Goal: Task Accomplishment & Management: Manage account settings

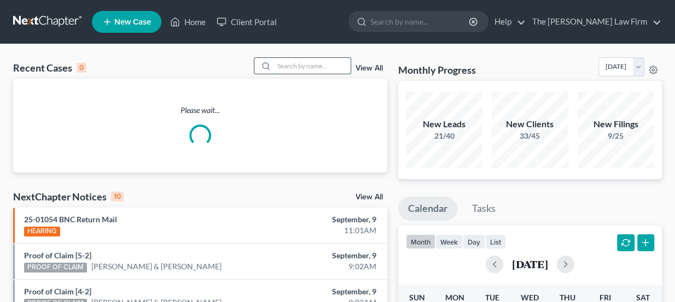
click at [284, 63] on input "search" at bounding box center [312, 66] width 77 height 16
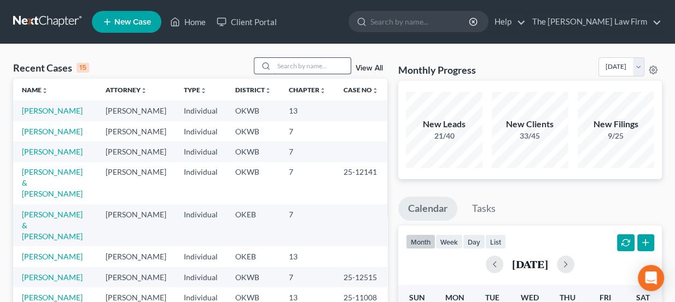
paste input "[PERSON_NAME]"
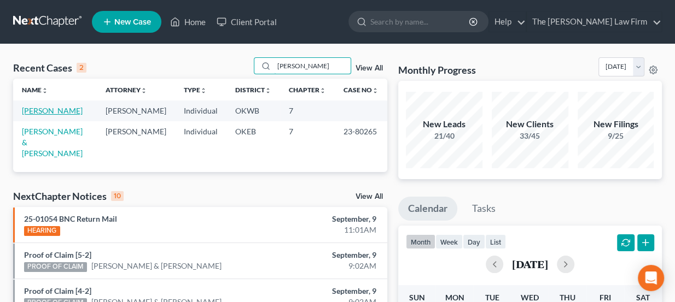
type input "[PERSON_NAME]"
click at [43, 110] on link "[PERSON_NAME]" at bounding box center [52, 110] width 61 height 9
select select "3"
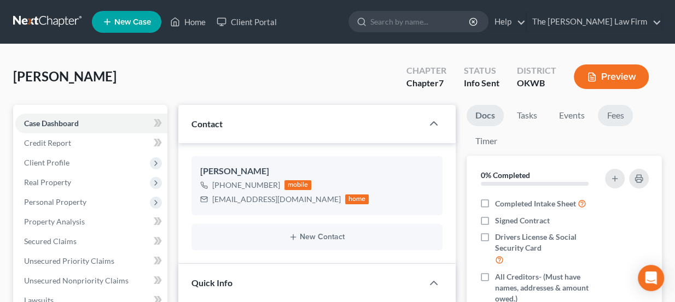
click at [614, 110] on link "Fees" at bounding box center [615, 115] width 35 height 21
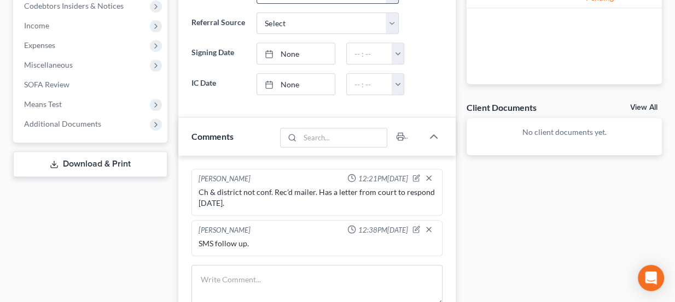
scroll to position [447, 0]
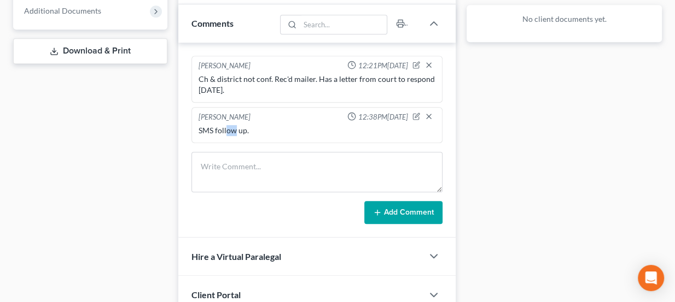
click at [242, 128] on div "SMS follow up." at bounding box center [316, 130] width 237 height 11
click at [247, 128] on div "SMS follow up." at bounding box center [316, 130] width 237 height 11
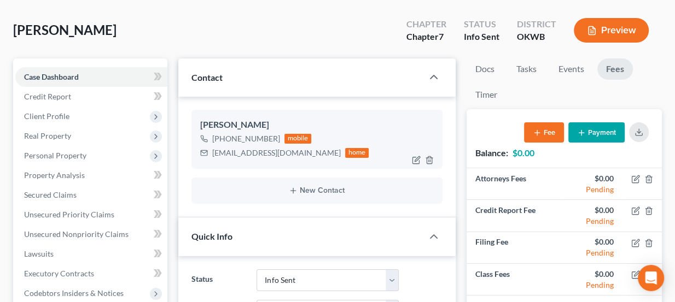
scroll to position [49, 0]
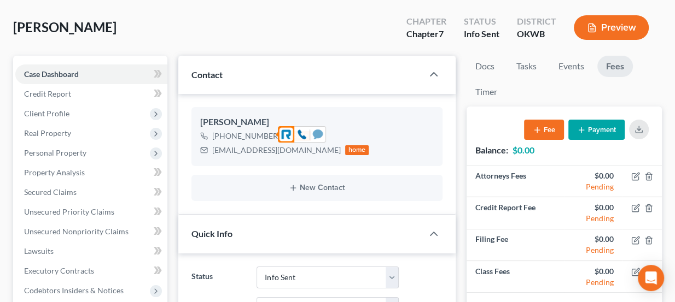
click at [314, 135] on icon at bounding box center [318, 134] width 10 height 9
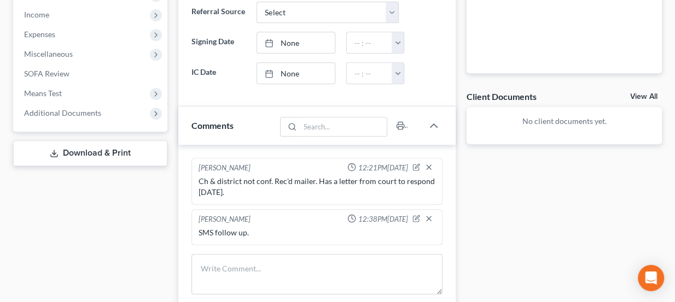
scroll to position [348, 0]
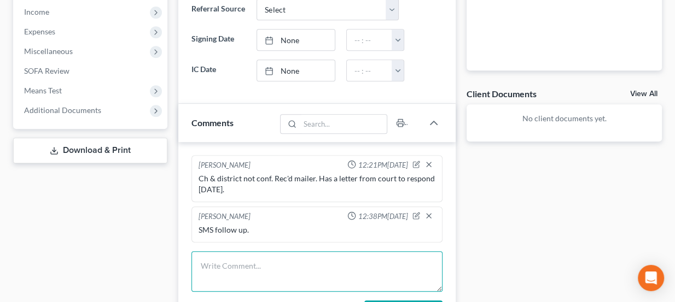
click at [219, 261] on textarea at bounding box center [316, 271] width 251 height 40
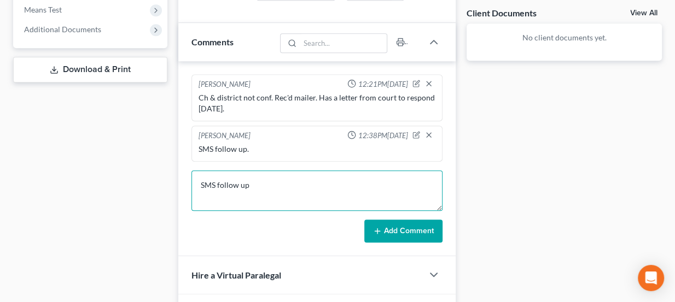
scroll to position [447, 0]
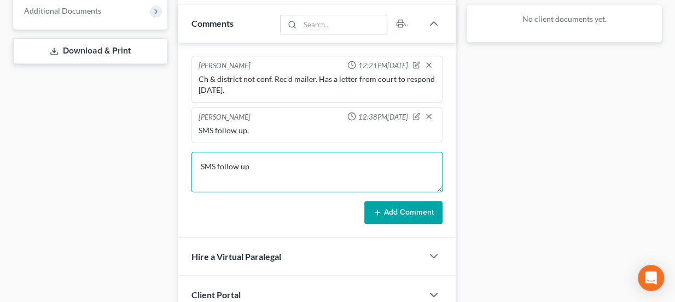
type textarea "SMS follow up"
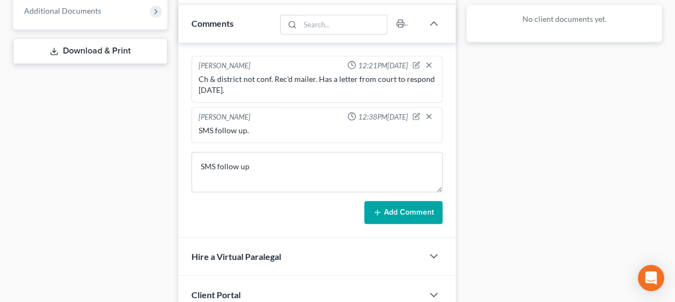
click at [423, 204] on button "Add Comment" at bounding box center [403, 212] width 78 height 23
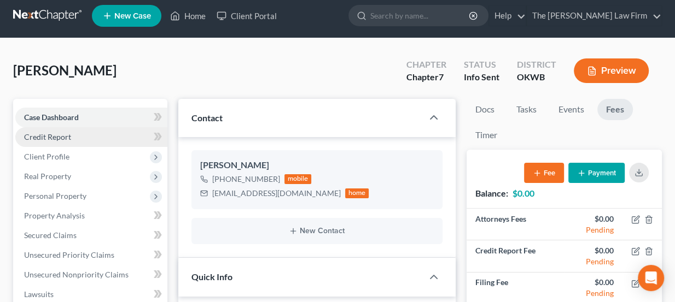
scroll to position [0, 0]
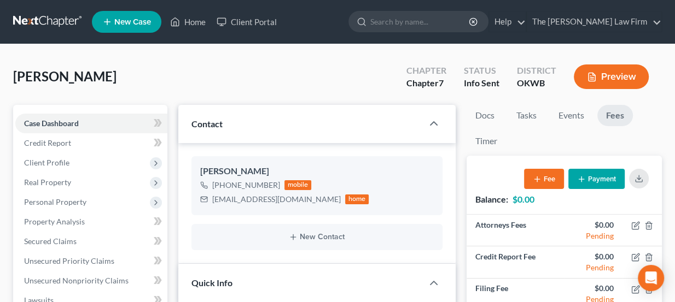
click at [42, 16] on link at bounding box center [48, 22] width 70 height 20
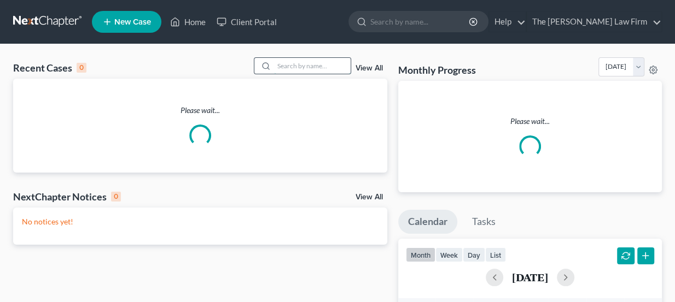
click at [338, 59] on input "search" at bounding box center [312, 66] width 77 height 16
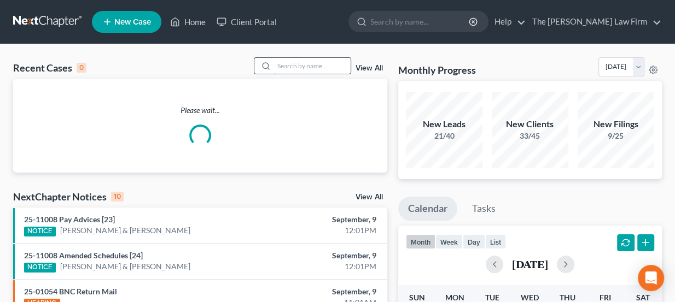
paste input "White, Eddie"
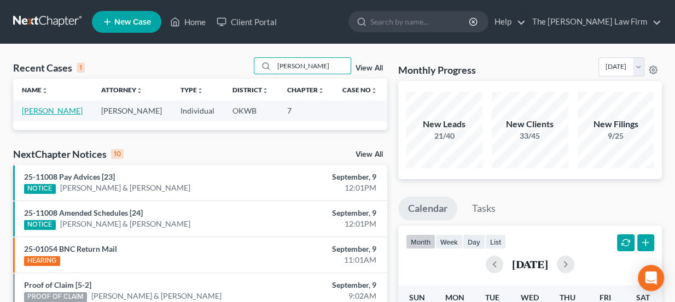
type input "White, Eddie"
click at [54, 109] on link "[PERSON_NAME]" at bounding box center [52, 110] width 61 height 9
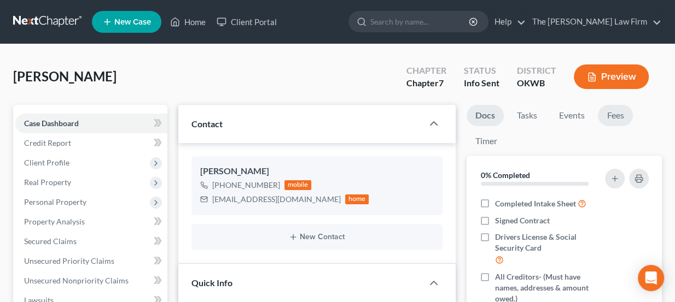
click at [604, 117] on link "Fees" at bounding box center [615, 115] width 35 height 21
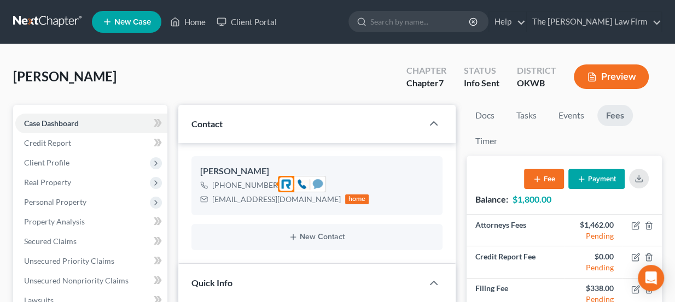
click at [319, 181] on icon at bounding box center [318, 183] width 10 height 9
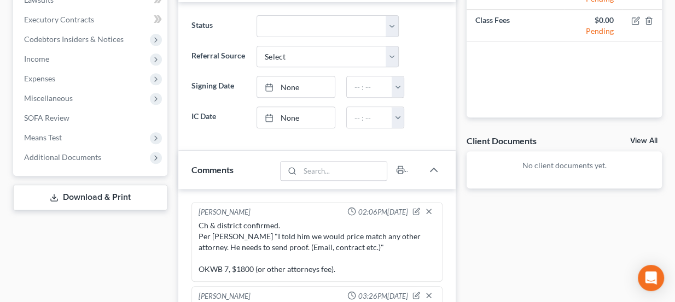
scroll to position [447, 0]
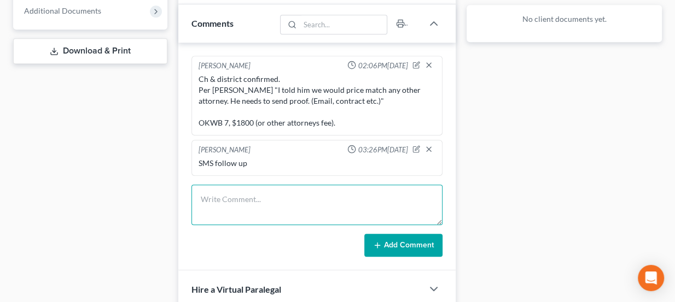
click at [285, 192] on textarea at bounding box center [316, 205] width 251 height 40
type textarea "SMS follow up"
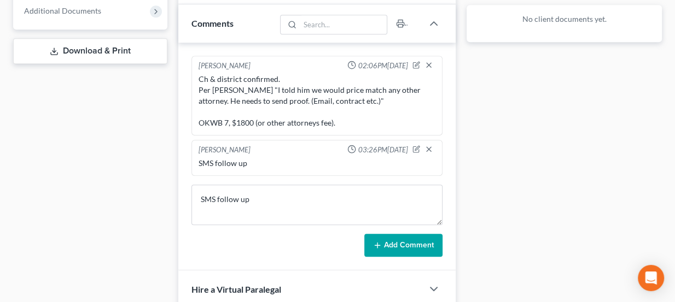
click at [412, 241] on button "Add Comment" at bounding box center [403, 245] width 78 height 23
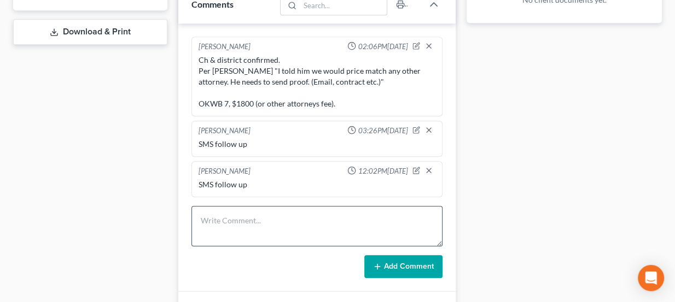
scroll to position [497, 0]
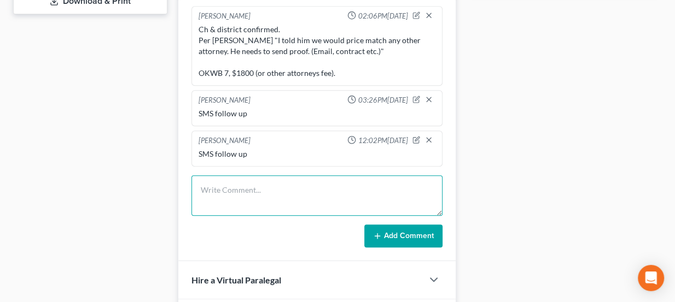
drag, startPoint x: 234, startPoint y: 204, endPoint x: 257, endPoint y: 206, distance: 23.0
click at [256, 206] on textarea at bounding box center [316, 195] width 251 height 40
click at [257, 206] on textarea at bounding box center [316, 195] width 251 height 40
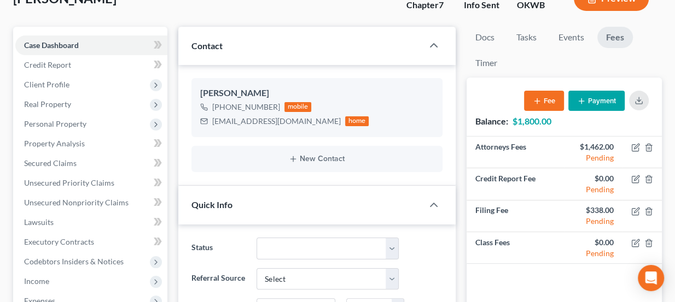
scroll to position [0, 0]
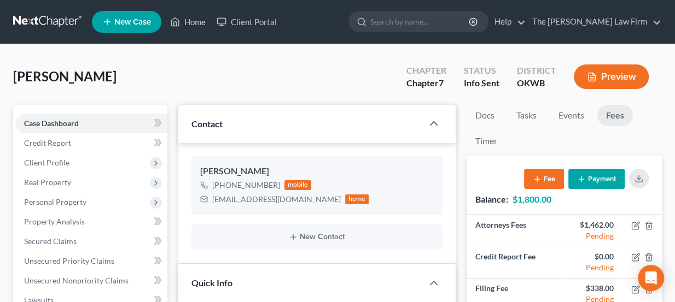
click at [67, 22] on link at bounding box center [48, 22] width 70 height 20
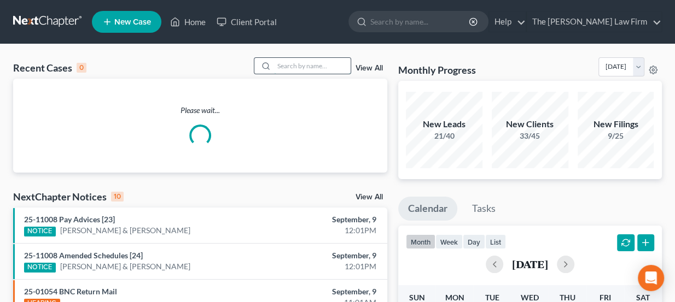
click at [317, 64] on input "search" at bounding box center [312, 66] width 77 height 16
paste input "[PERSON_NAME]"
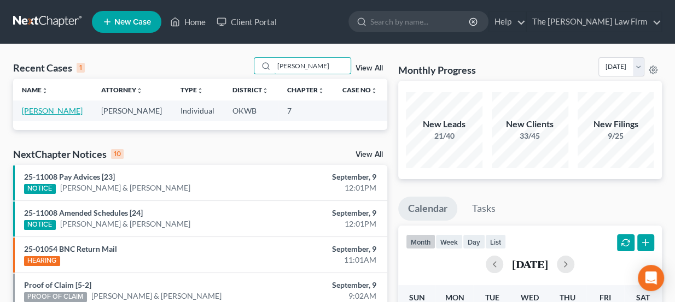
type input "[PERSON_NAME]"
click at [48, 113] on link "[PERSON_NAME]" at bounding box center [52, 110] width 61 height 9
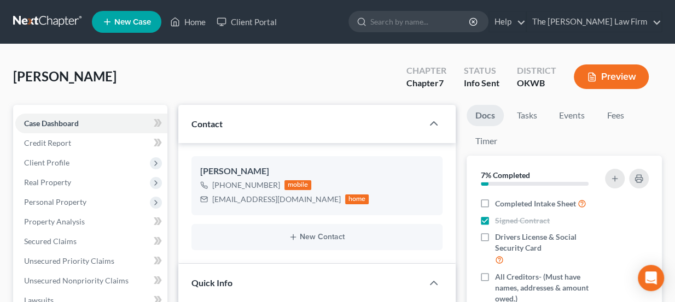
click at [635, 119] on ul "Docs Tasks Events Fees Timer" at bounding box center [563, 130] width 195 height 51
click at [621, 124] on link "Fees" at bounding box center [615, 115] width 35 height 21
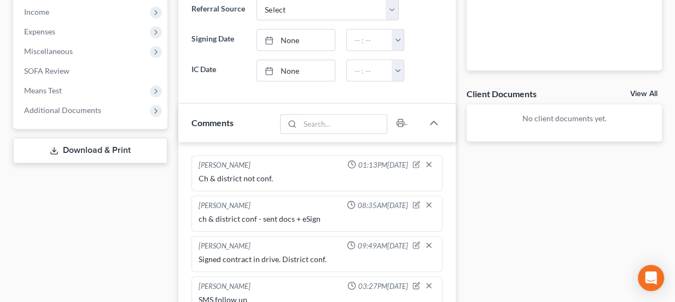
scroll to position [497, 0]
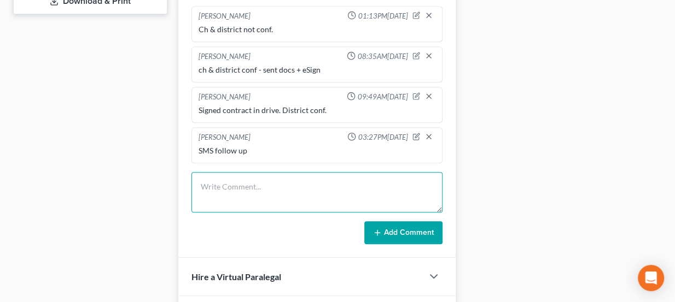
click at [248, 172] on textarea at bounding box center [316, 192] width 251 height 40
type textarea "SMS follow up"
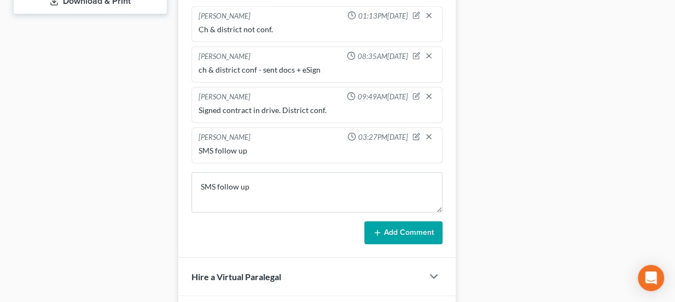
click at [411, 233] on button "Add Comment" at bounding box center [403, 232] width 78 height 23
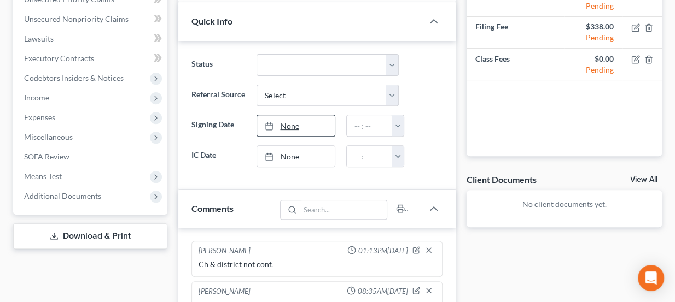
scroll to position [149, 0]
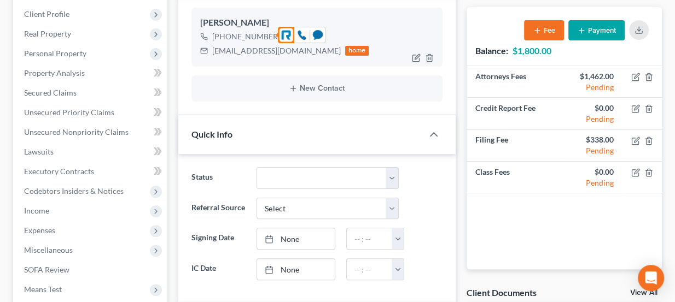
click at [265, 36] on div "+1 (405) 827-7170" at bounding box center [246, 36] width 68 height 11
click at [319, 32] on icon at bounding box center [318, 34] width 10 height 9
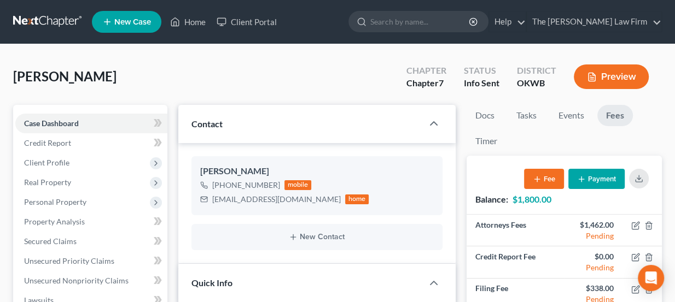
click at [33, 20] on link at bounding box center [48, 22] width 70 height 20
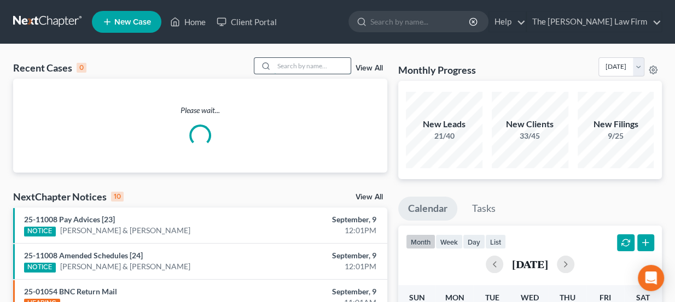
paste input "[PERSON_NAME]"
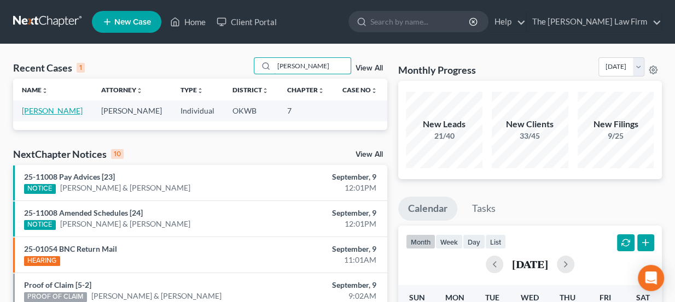
type input "[PERSON_NAME]"
click at [56, 112] on link "[PERSON_NAME]" at bounding box center [52, 110] width 61 height 9
select select "3"
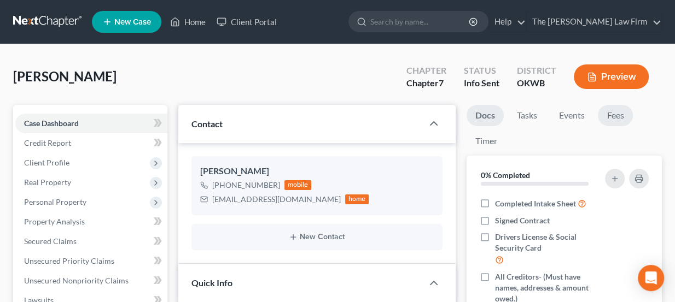
click at [622, 120] on link "Fees" at bounding box center [615, 115] width 35 height 21
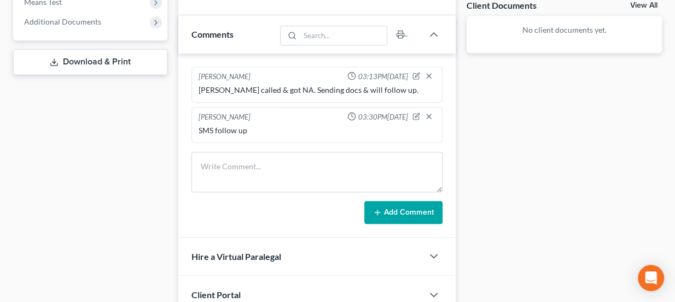
scroll to position [397, 0]
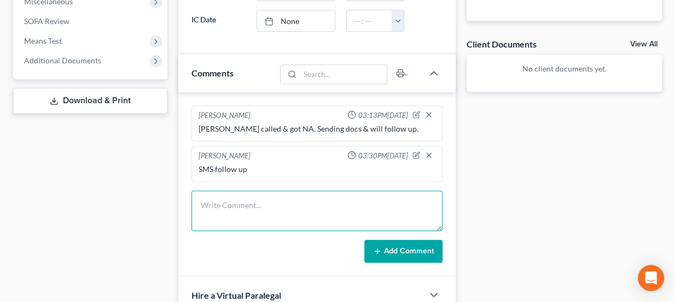
click at [265, 192] on textarea at bounding box center [316, 211] width 251 height 40
type textarea "SMS follow up"
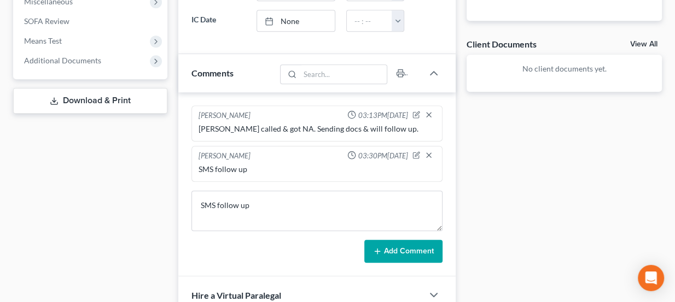
click at [409, 253] on button "Add Comment" at bounding box center [403, 251] width 78 height 23
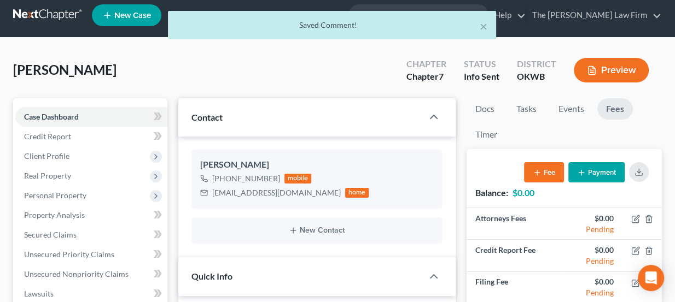
scroll to position [0, 0]
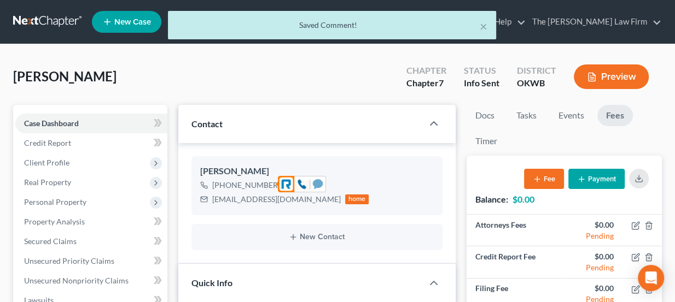
click at [315, 184] on icon at bounding box center [318, 183] width 10 height 9
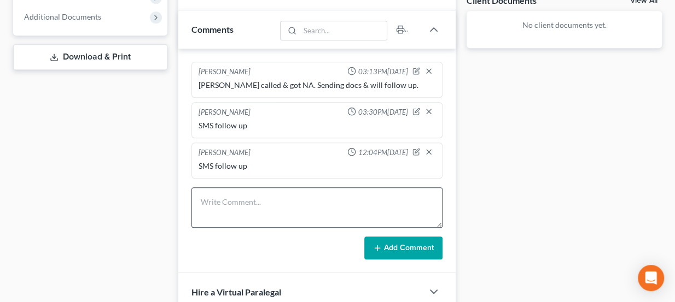
scroll to position [447, 0]
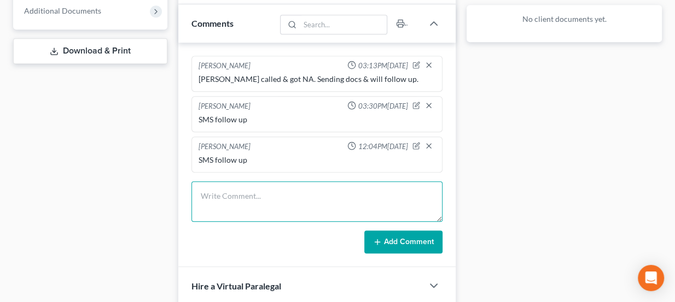
click at [290, 205] on textarea at bounding box center [316, 201] width 251 height 40
click at [254, 206] on textarea "SMS fol" at bounding box center [316, 201] width 251 height 40
type textarea "SMS follow up"
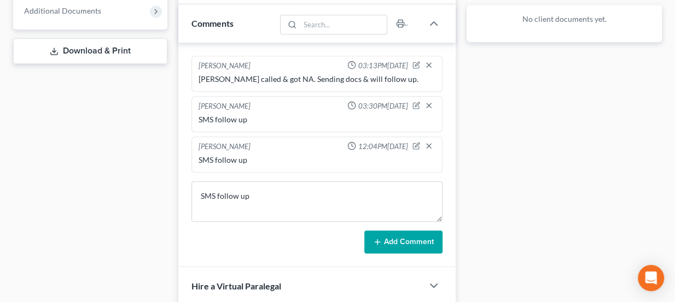
click at [405, 231] on button "Add Comment" at bounding box center [403, 242] width 78 height 23
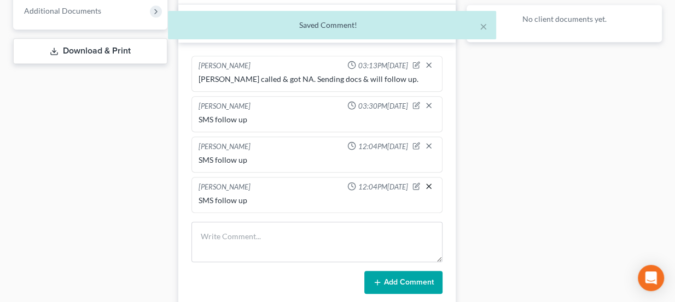
click at [432, 182] on icon "button" at bounding box center [428, 186] width 9 height 9
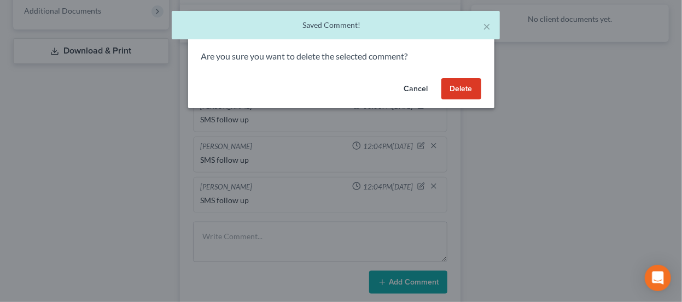
click at [466, 85] on button "Delete" at bounding box center [461, 89] width 40 height 22
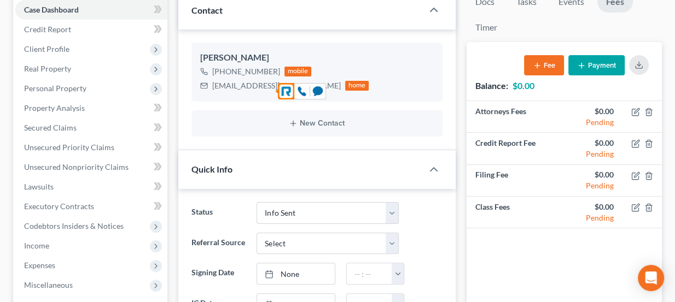
scroll to position [0, 0]
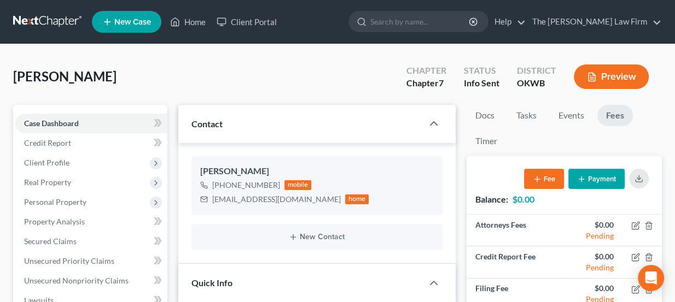
click at [57, 10] on nav "Home New Case Client Portal The Choate Law Firm lou@chapter7ok.com My Account S…" at bounding box center [337, 22] width 675 height 44
click at [58, 21] on link at bounding box center [48, 22] width 70 height 20
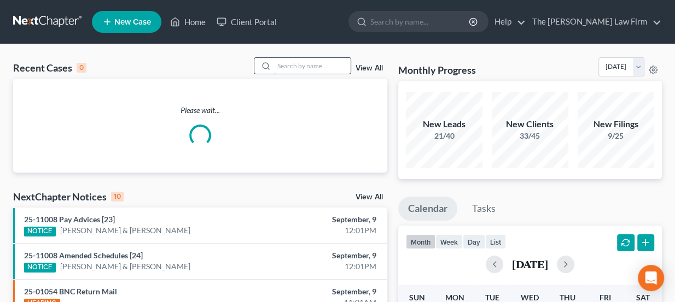
drag, startPoint x: 282, startPoint y: 60, endPoint x: 286, endPoint y: 64, distance: 6.2
click at [285, 62] on input "search" at bounding box center [312, 66] width 77 height 16
paste input "[PERSON_NAME]"
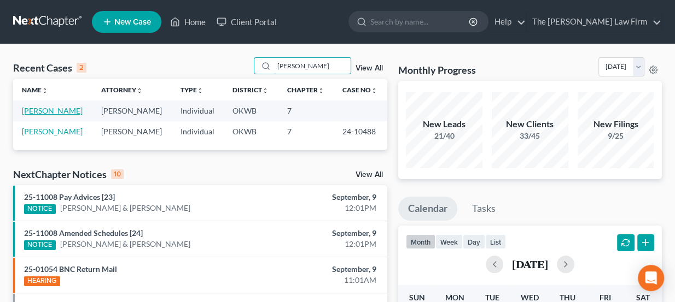
type input "[PERSON_NAME]"
click at [60, 113] on link "[PERSON_NAME]" at bounding box center [52, 110] width 61 height 9
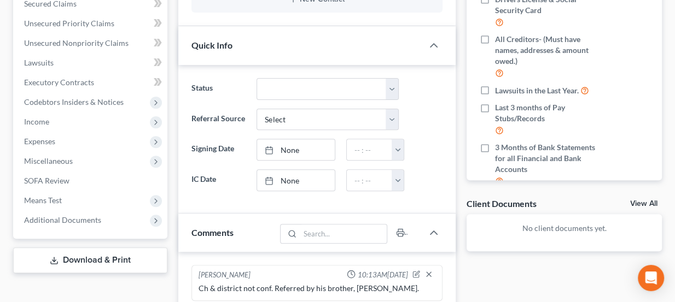
scroll to position [99, 0]
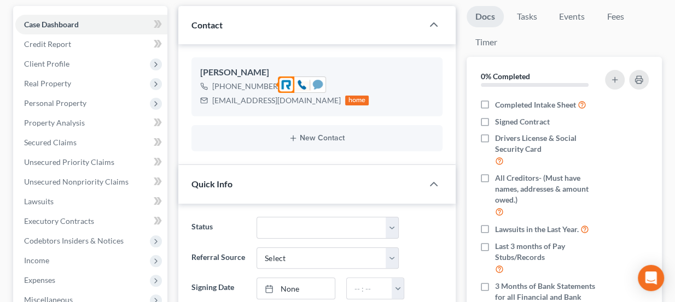
click at [317, 84] on icon at bounding box center [318, 84] width 10 height 9
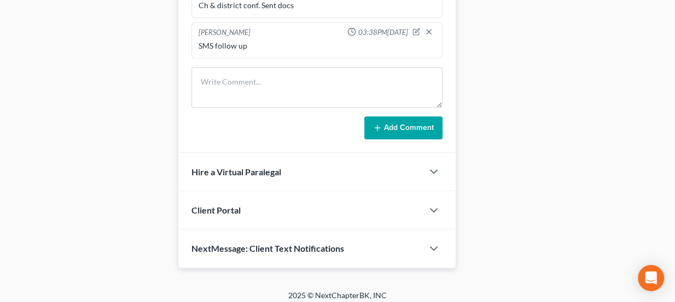
scroll to position [563, 0]
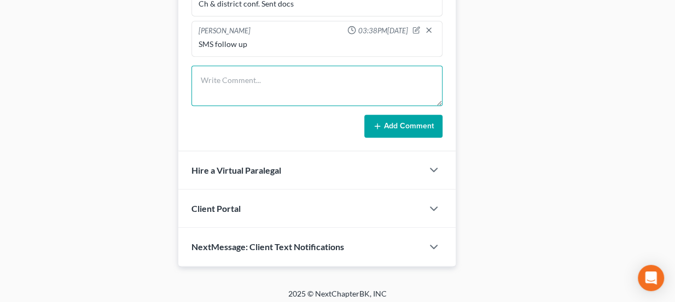
click at [244, 83] on textarea at bounding box center [316, 86] width 251 height 40
type textarea "SMS follow up"
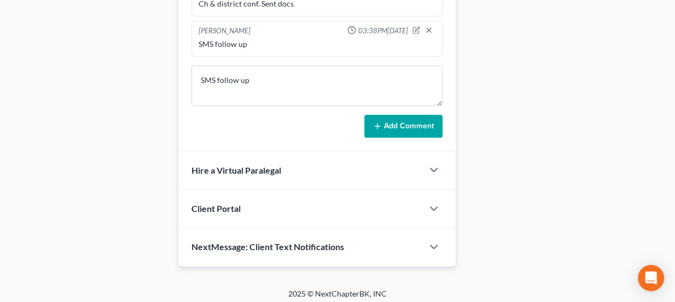
drag, startPoint x: 359, startPoint y: 124, endPoint x: 493, endPoint y: 126, distance: 134.0
click at [378, 128] on div "Add Comment" at bounding box center [316, 126] width 251 height 23
click at [409, 126] on button "Add Comment" at bounding box center [403, 126] width 78 height 23
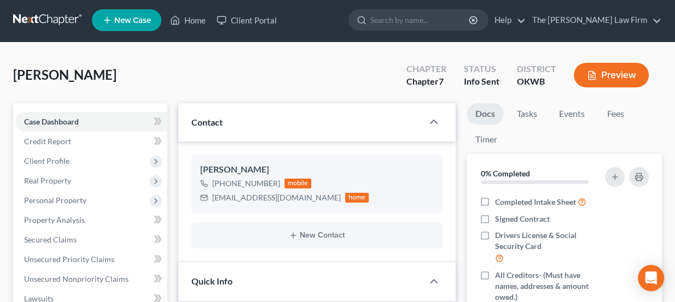
scroll to position [0, 0]
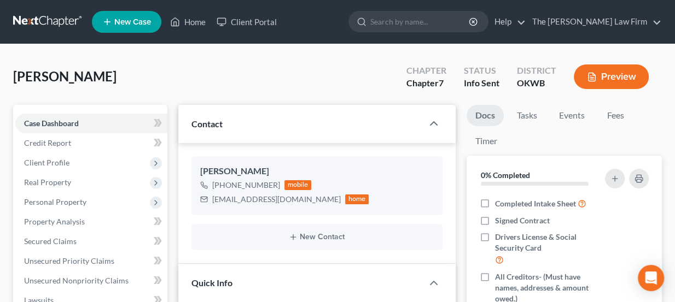
click at [62, 18] on link at bounding box center [48, 22] width 70 height 20
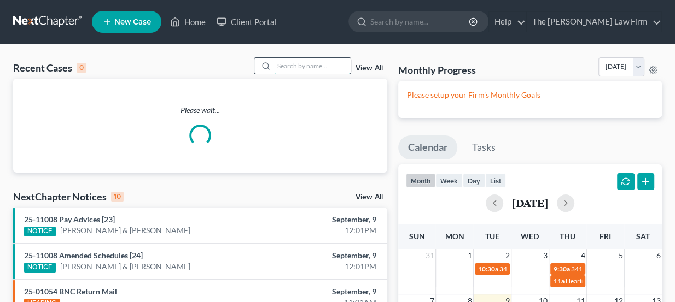
click at [312, 72] on input "search" at bounding box center [312, 66] width 77 height 16
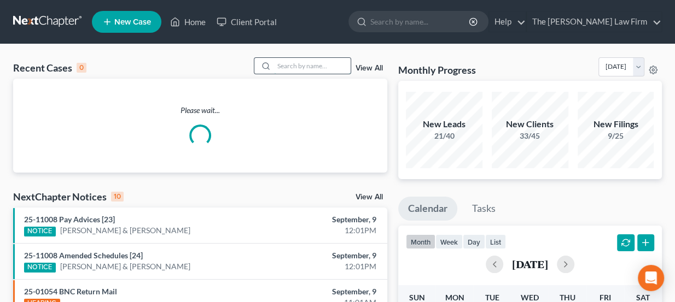
paste input "[PERSON_NAME]"
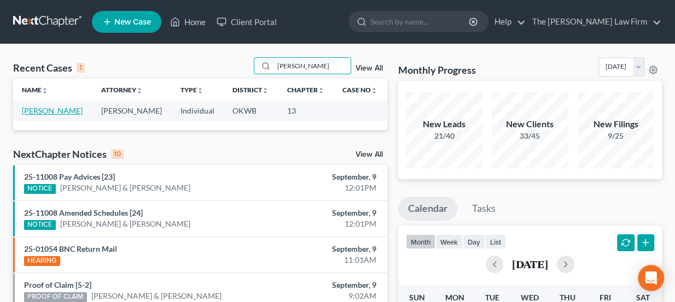
type input "[PERSON_NAME]"
click at [48, 112] on link "[PERSON_NAME]" at bounding box center [52, 110] width 61 height 9
select select "3"
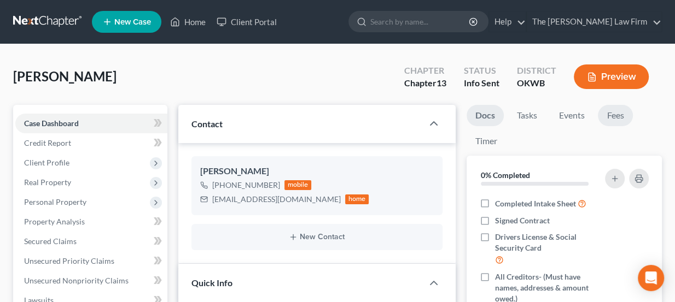
click at [607, 107] on link "Fees" at bounding box center [615, 115] width 35 height 21
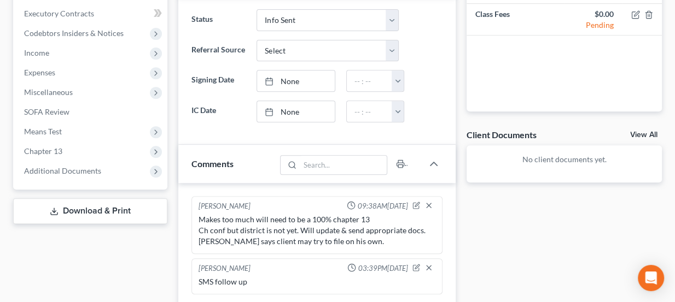
scroll to position [447, 0]
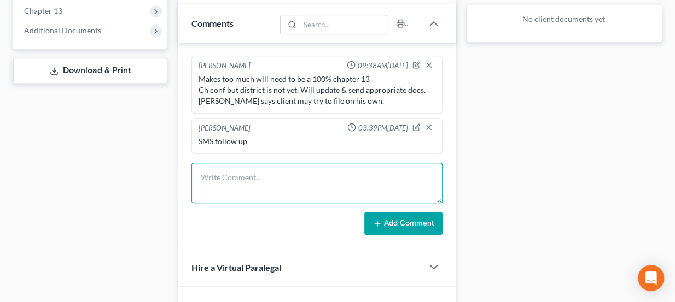
click at [303, 184] on textarea at bounding box center [316, 183] width 251 height 40
type textarea "SMS follow up"
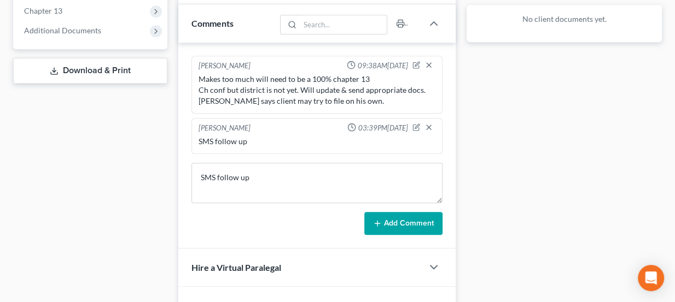
click at [380, 219] on icon at bounding box center [377, 223] width 9 height 9
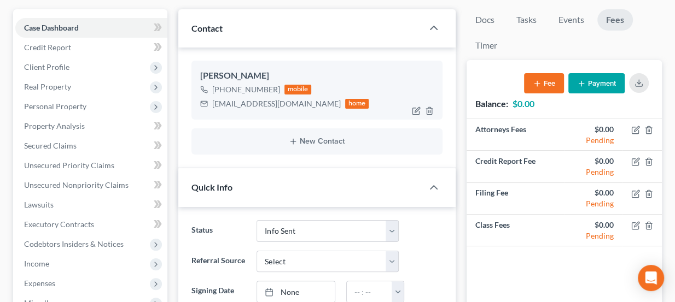
scroll to position [49, 0]
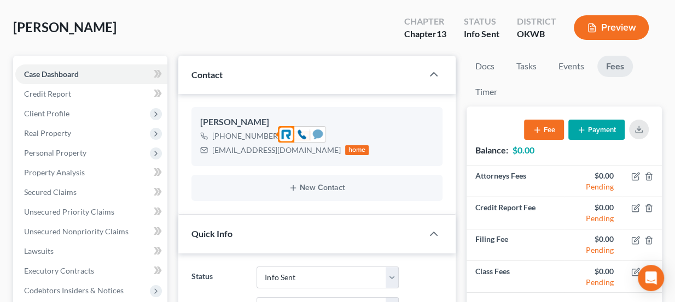
click at [320, 134] on icon at bounding box center [318, 134] width 10 height 9
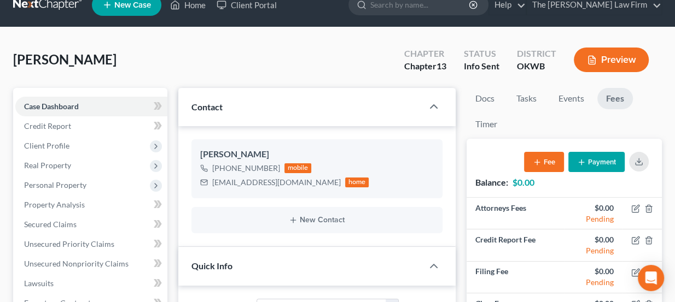
scroll to position [0, 0]
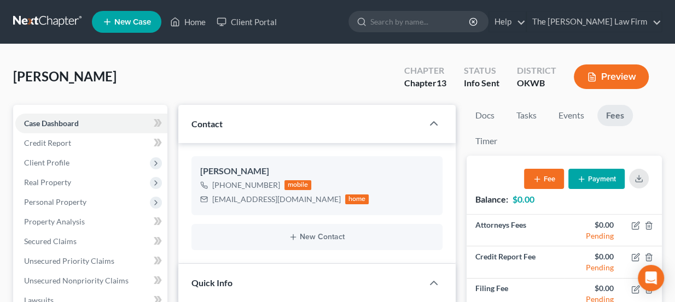
click at [56, 15] on link at bounding box center [48, 22] width 70 height 20
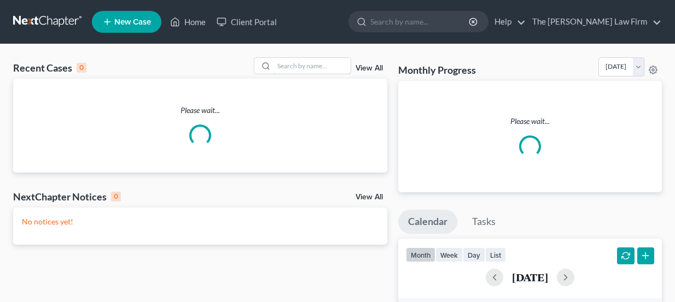
click at [321, 60] on input "search" at bounding box center [312, 66] width 77 height 16
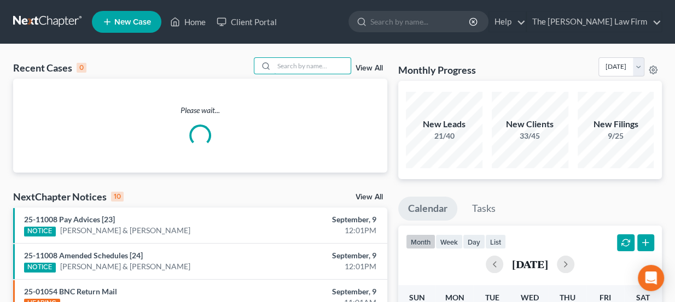
paste input "[PERSON_NAME]"
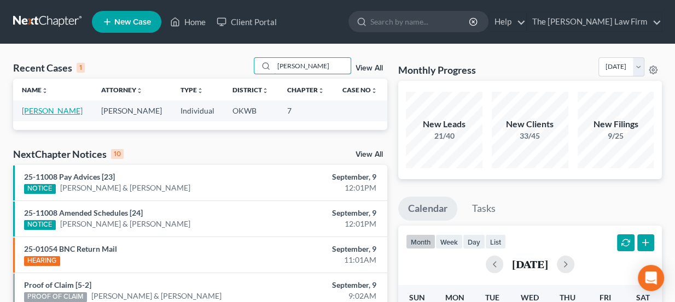
type input "[PERSON_NAME]"
click at [44, 110] on link "McAlester, William" at bounding box center [52, 110] width 61 height 9
select select "3"
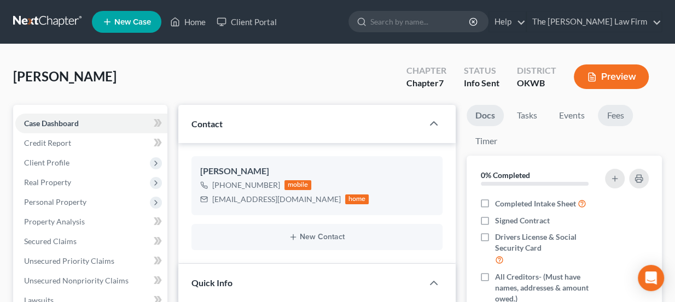
click at [629, 115] on link "Fees" at bounding box center [615, 115] width 35 height 21
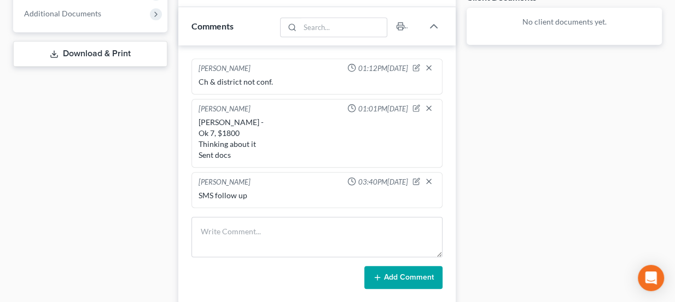
scroll to position [447, 0]
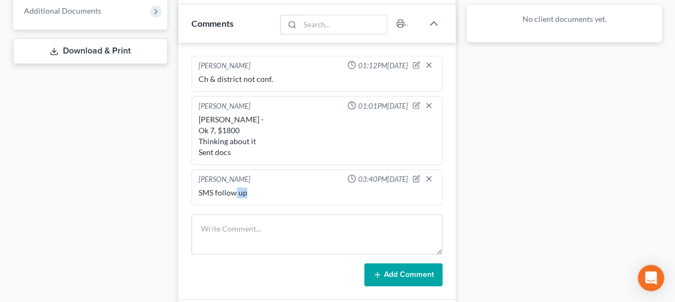
drag, startPoint x: 233, startPoint y: 186, endPoint x: 279, endPoint y: 192, distance: 46.2
click at [279, 192] on div "SMS follow up" at bounding box center [316, 193] width 237 height 11
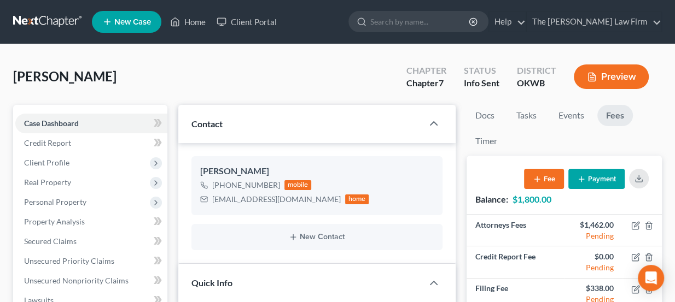
scroll to position [0, 0]
click at [260, 186] on div "+1 (580) 317-3835" at bounding box center [246, 185] width 68 height 11
click at [315, 179] on icon at bounding box center [318, 184] width 10 height 10
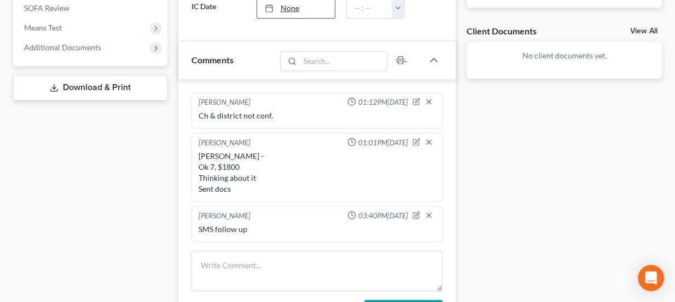
scroll to position [447, 0]
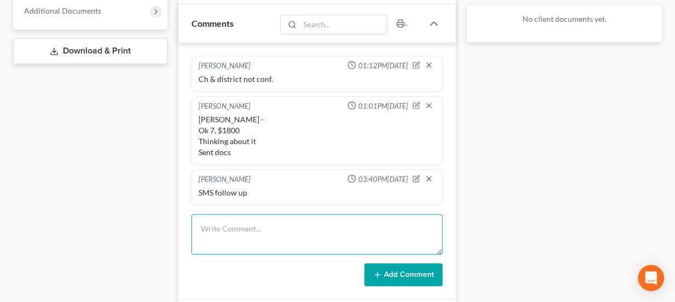
click at [268, 234] on textarea at bounding box center [316, 234] width 251 height 40
type textarea "SMS follow up"
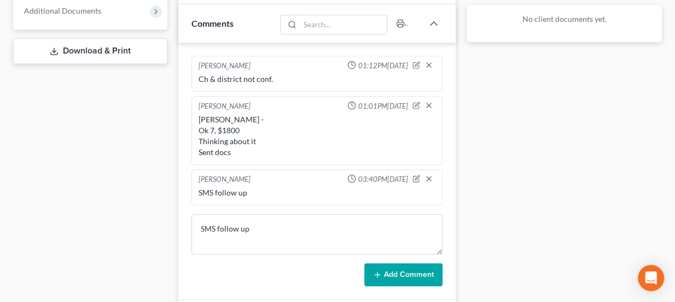
click at [422, 268] on button "Add Comment" at bounding box center [403, 274] width 78 height 23
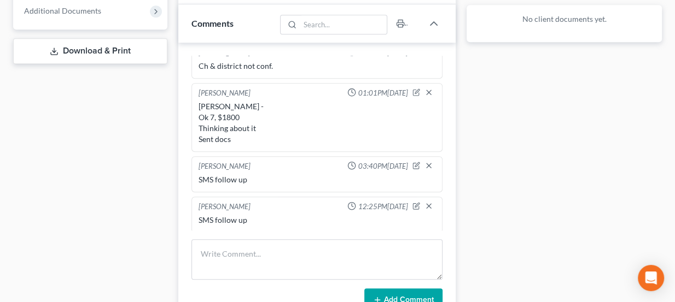
click at [257, 177] on div "SMS follow up" at bounding box center [316, 179] width 237 height 11
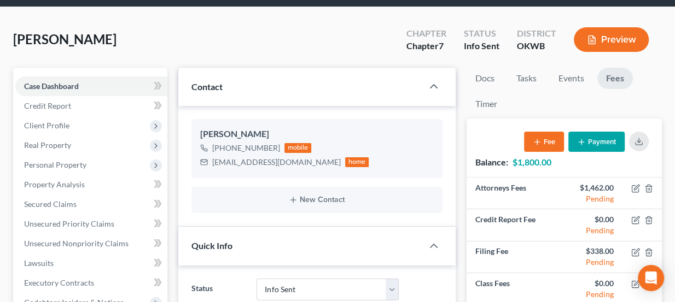
scroll to position [0, 0]
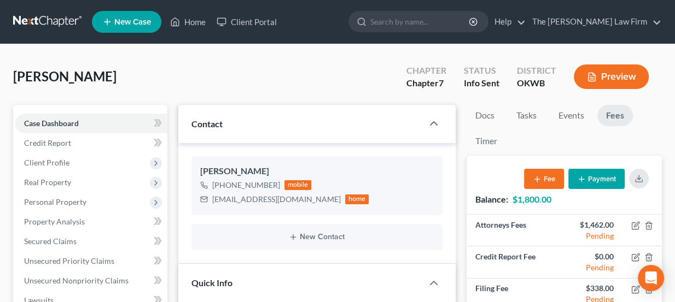
click at [52, 22] on link at bounding box center [48, 22] width 70 height 20
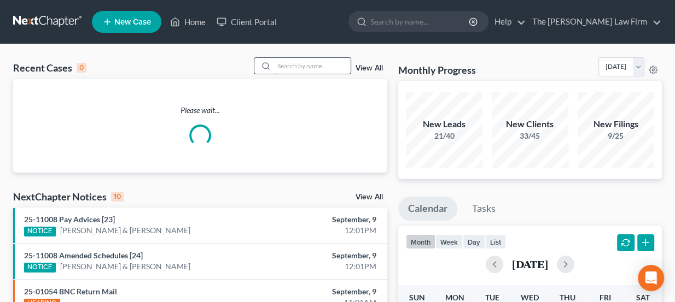
paste input "[PERSON_NAME]"
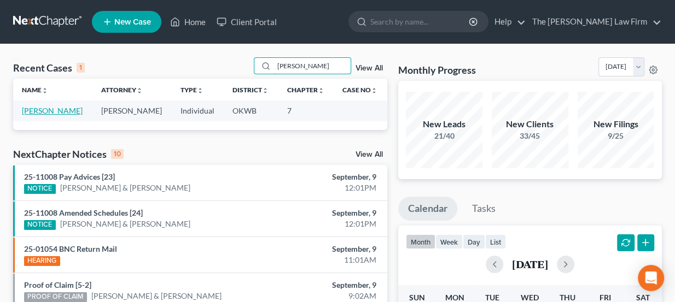
type input "[PERSON_NAME]"
click at [71, 106] on link "[PERSON_NAME]" at bounding box center [52, 110] width 61 height 9
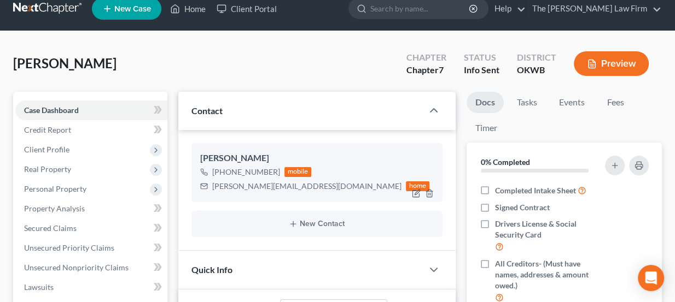
scroll to position [49, 0]
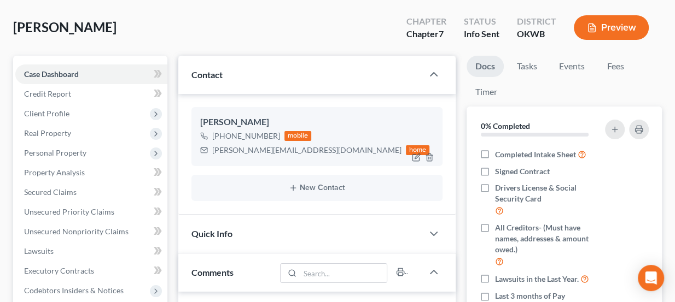
drag, startPoint x: 224, startPoint y: 120, endPoint x: 259, endPoint y: 122, distance: 35.0
click at [259, 122] on div "Sarah Harrison" at bounding box center [317, 122] width 234 height 13
click at [632, 58] on li "Fees" at bounding box center [615, 69] width 35 height 26
click at [601, 70] on link "Fees" at bounding box center [615, 66] width 35 height 21
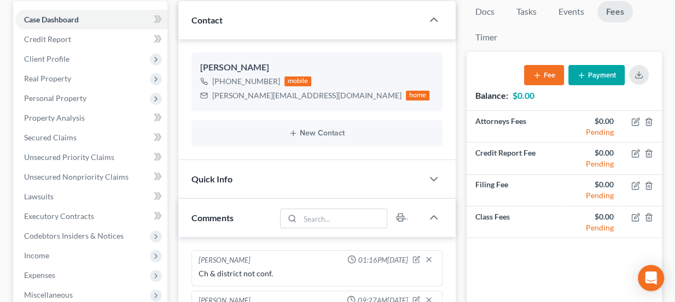
scroll to position [99, 0]
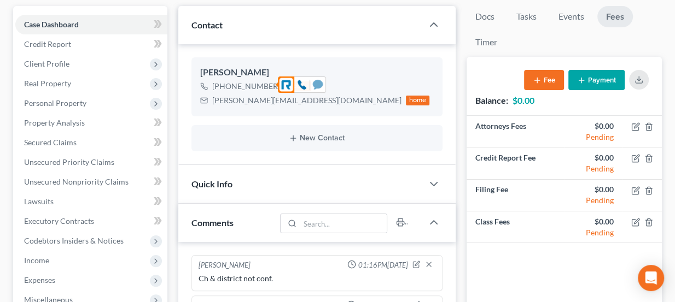
click at [320, 87] on icon at bounding box center [318, 84] width 10 height 9
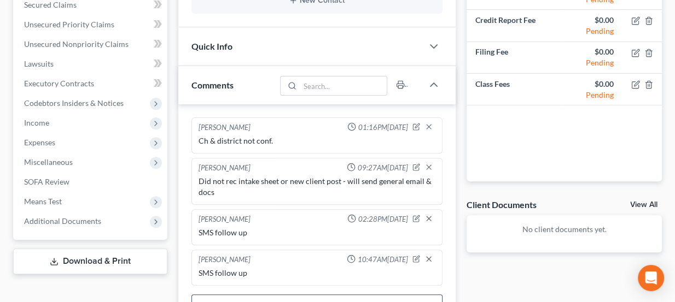
scroll to position [467, 0]
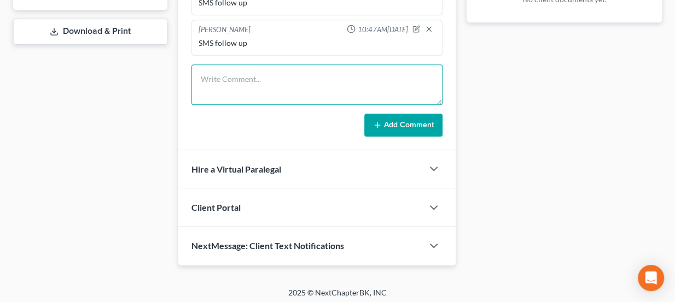
click at [300, 78] on textarea at bounding box center [316, 85] width 251 height 40
type textarea "SMS follow up"
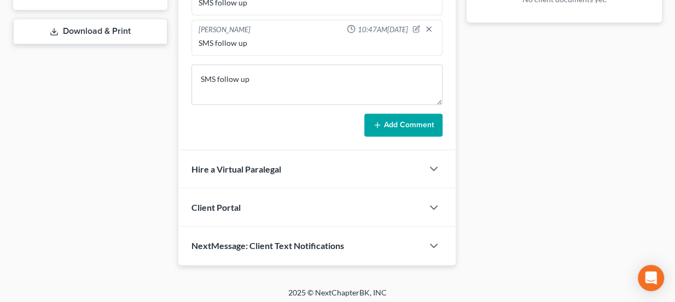
click at [396, 114] on button "Add Comment" at bounding box center [403, 125] width 78 height 23
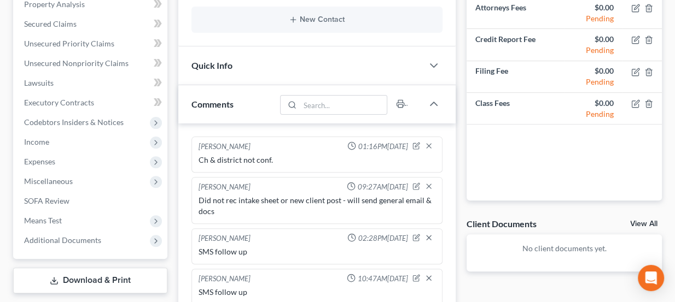
scroll to position [0, 0]
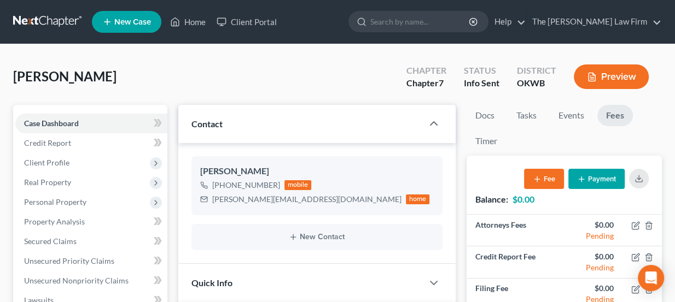
click at [64, 24] on link at bounding box center [48, 22] width 70 height 20
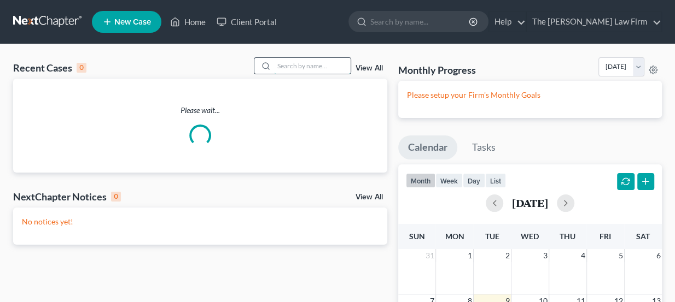
click at [307, 61] on input "search" at bounding box center [312, 66] width 77 height 16
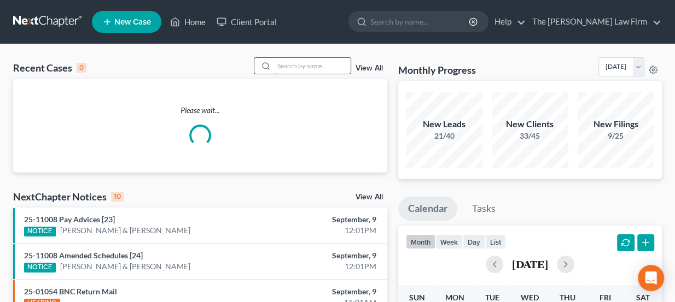
paste input "[PERSON_NAME]"
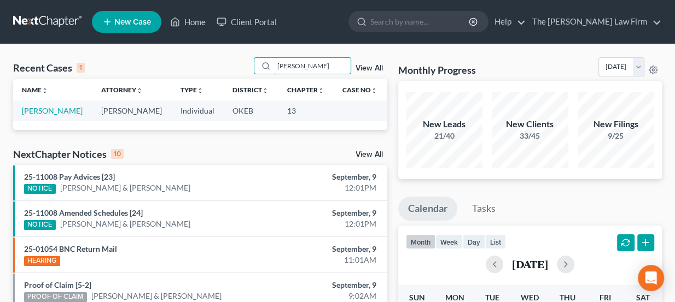
type input "[PERSON_NAME]"
click at [52, 112] on link "[PERSON_NAME]" at bounding box center [52, 110] width 61 height 9
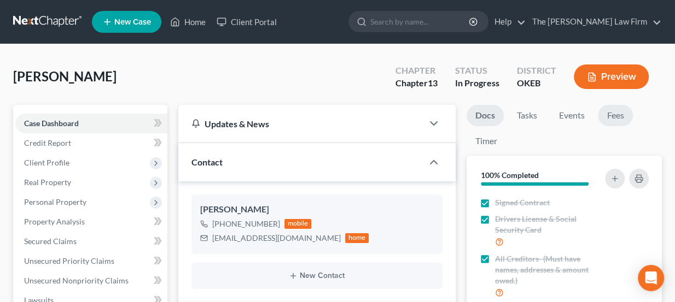
click at [613, 120] on link "Fees" at bounding box center [615, 115] width 35 height 21
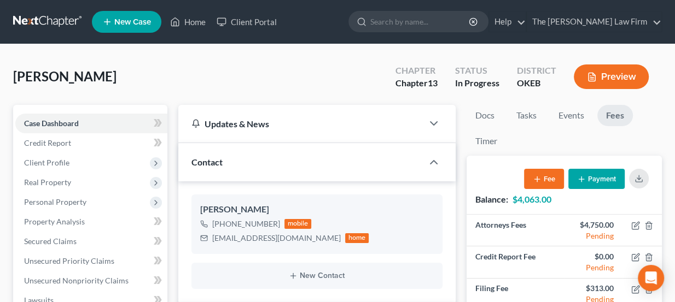
click at [7, 25] on nav "Home New Case Client Portal The [PERSON_NAME] Law Firm [PERSON_NAME][EMAIL_ADDR…" at bounding box center [337, 22] width 675 height 44
click at [36, 19] on link at bounding box center [48, 22] width 70 height 20
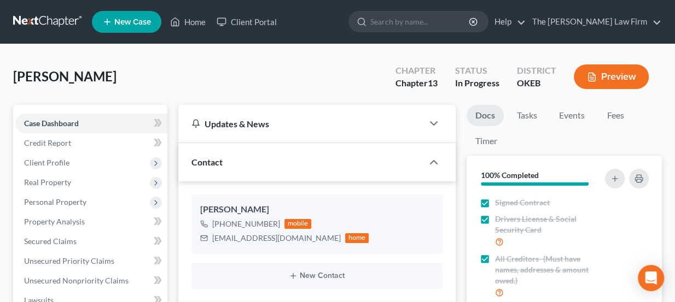
click at [44, 21] on link at bounding box center [48, 22] width 70 height 20
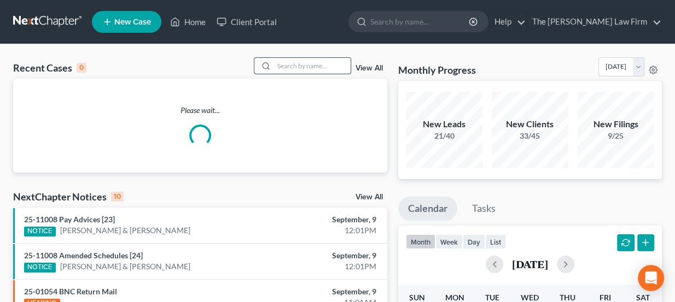
paste input "[PERSON_NAME]"
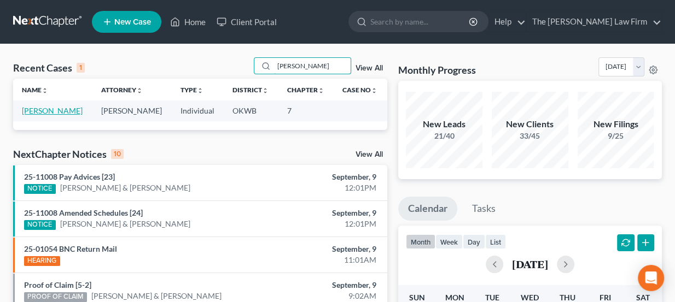
type input "[PERSON_NAME]"
click at [63, 108] on link "[PERSON_NAME]" at bounding box center [52, 110] width 61 height 9
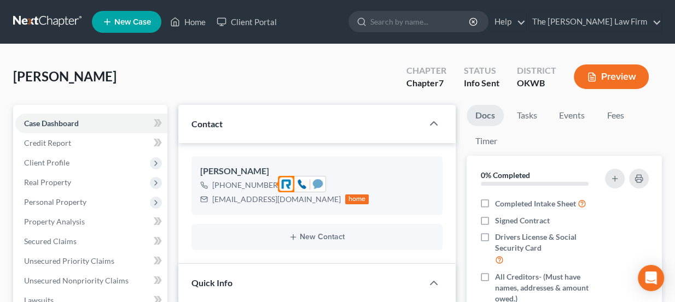
click at [318, 183] on icon at bounding box center [318, 183] width 10 height 9
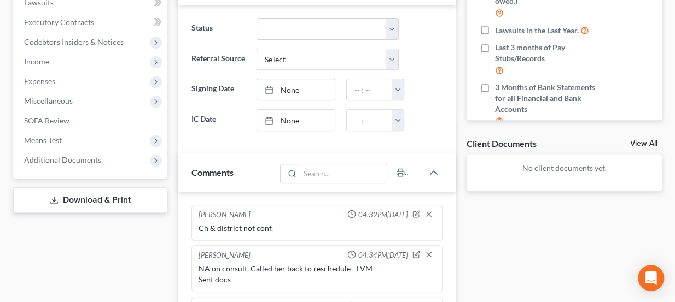
scroll to position [447, 0]
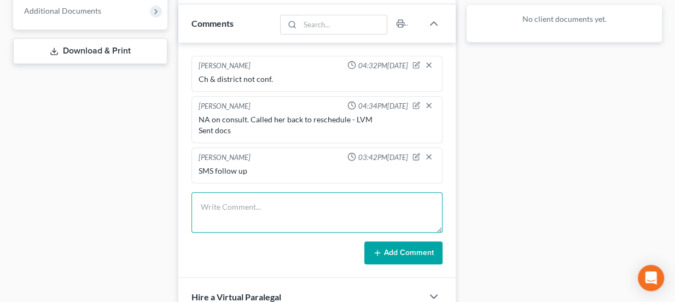
click at [251, 204] on textarea at bounding box center [316, 212] width 251 height 40
type textarea "SMS follow up"
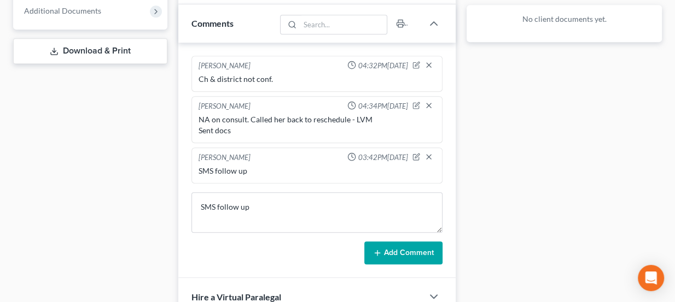
click at [435, 252] on button "Add Comment" at bounding box center [403, 253] width 78 height 23
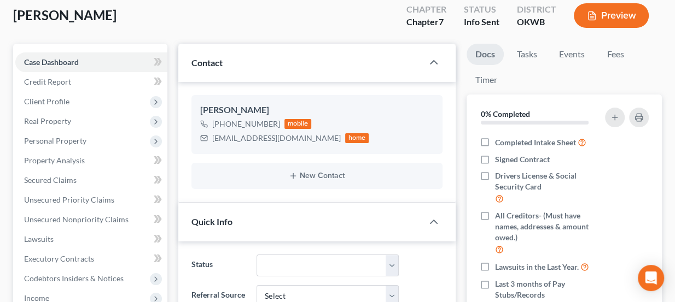
scroll to position [0, 0]
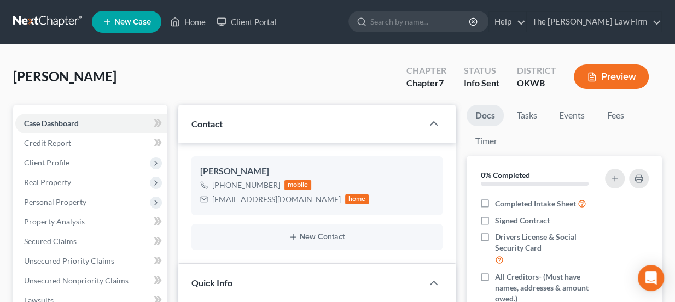
click at [61, 18] on link at bounding box center [48, 22] width 70 height 20
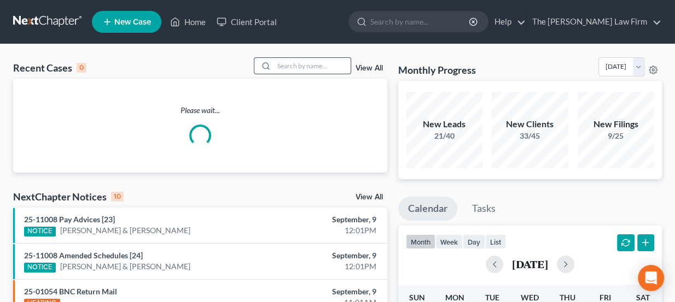
paste input "Brewer, John & Kadee"
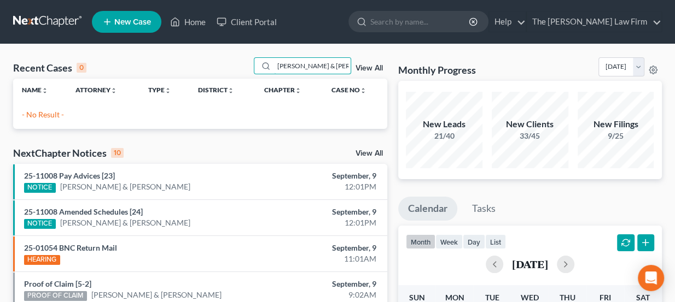
drag, startPoint x: 317, startPoint y: 67, endPoint x: 460, endPoint y: 81, distance: 143.9
type input "[PERSON_NAME]"
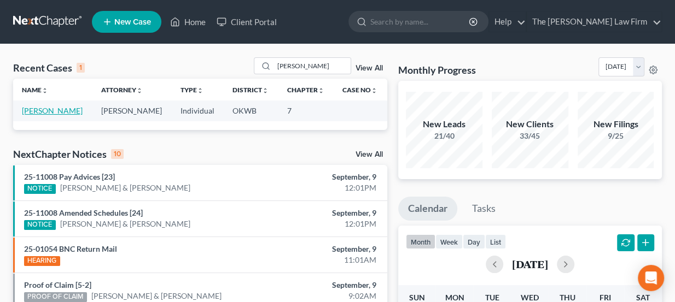
click at [33, 110] on link "[PERSON_NAME]" at bounding box center [52, 110] width 61 height 9
select select "3"
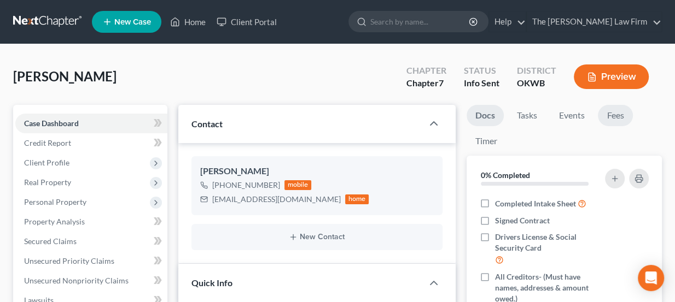
click at [619, 120] on link "Fees" at bounding box center [615, 115] width 35 height 21
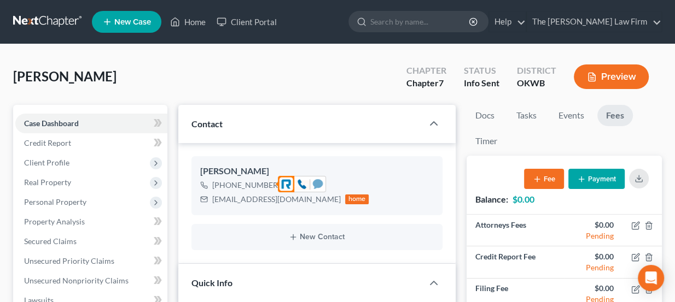
click at [315, 181] on icon at bounding box center [318, 183] width 10 height 9
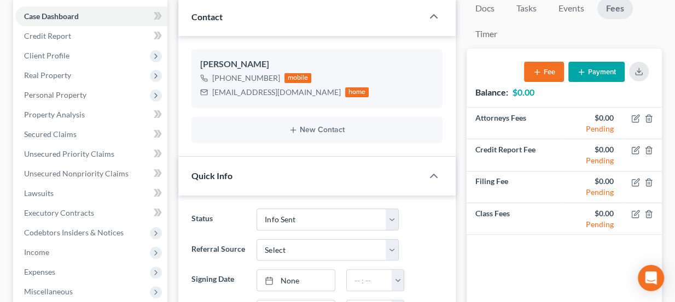
scroll to position [397, 0]
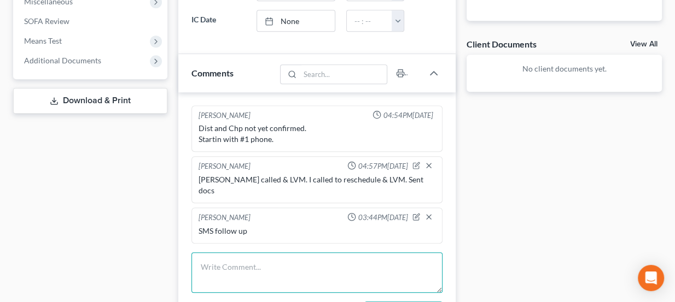
click at [314, 253] on textarea at bounding box center [316, 273] width 251 height 40
type textarea "SMS follow up"
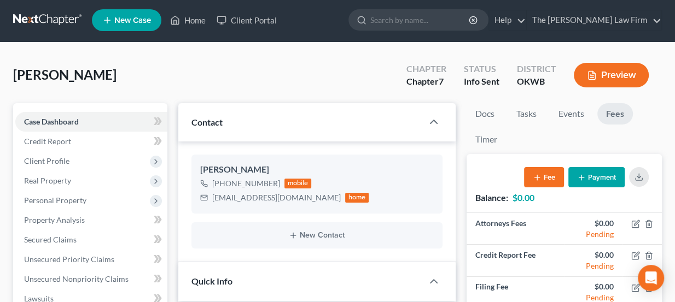
scroll to position [0, 0]
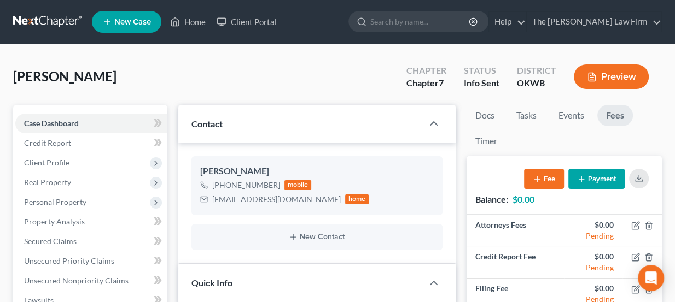
click at [43, 15] on link at bounding box center [48, 22] width 70 height 20
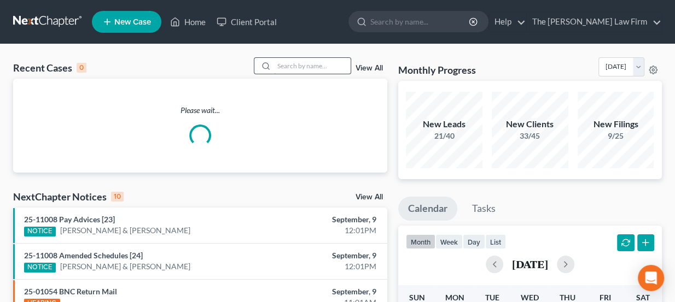
click at [298, 65] on input "search" at bounding box center [312, 66] width 77 height 16
paste input "Cospante, [PERSON_NAME]"
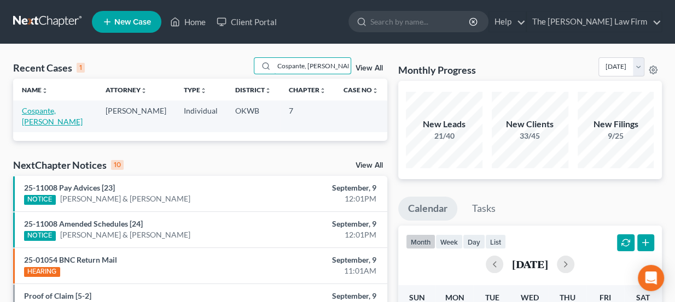
type input "Cospante, Taylor"
click at [52, 114] on link "Cospante, Taylor" at bounding box center [52, 116] width 61 height 20
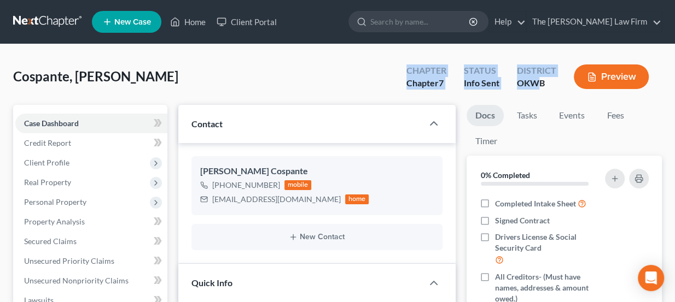
drag, startPoint x: 409, startPoint y: 68, endPoint x: 540, endPoint y: 86, distance: 131.8
click at [540, 86] on div "Chapter Chapter 7 Status Info Sent District OKWB Preview" at bounding box center [529, 78] width 264 height 32
click at [540, 86] on div "OKWB" at bounding box center [536, 83] width 39 height 13
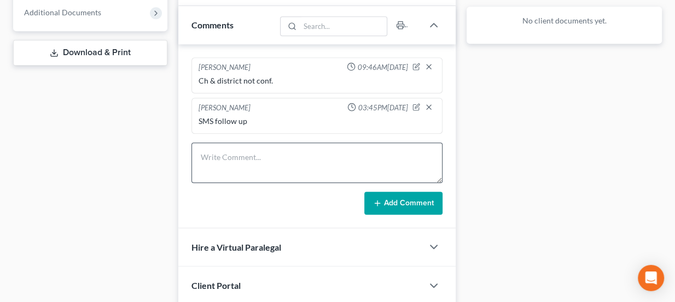
scroll to position [447, 0]
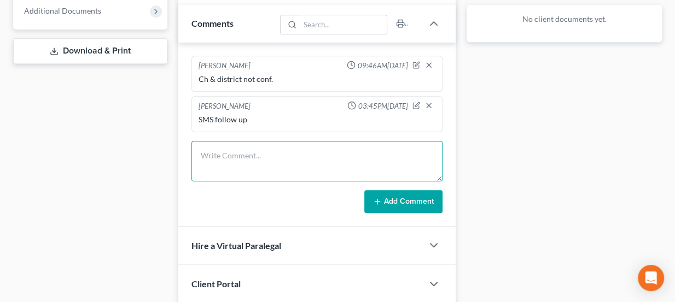
click at [276, 153] on textarea at bounding box center [316, 161] width 251 height 40
type textarea "SMS follow up"
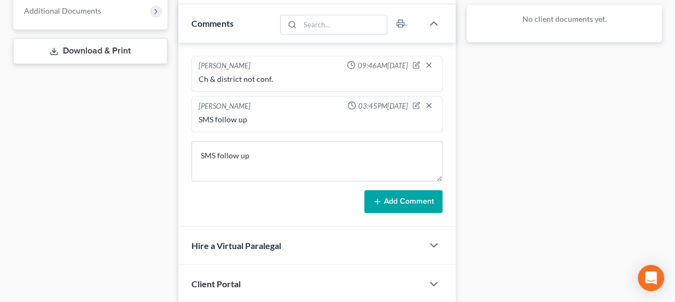
click at [377, 190] on button "Add Comment" at bounding box center [403, 201] width 78 height 23
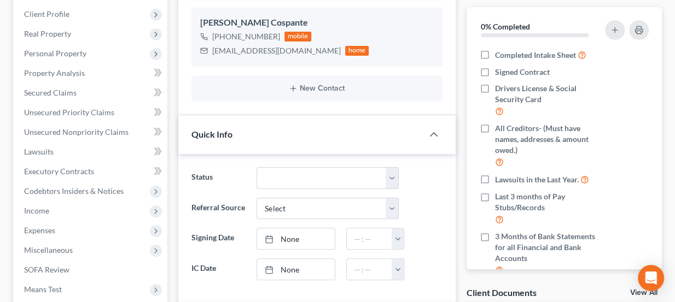
scroll to position [0, 0]
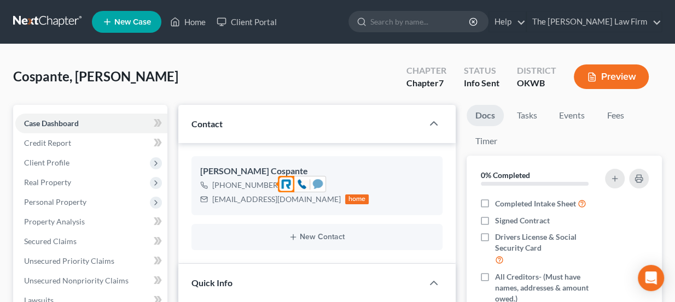
click at [317, 182] on icon at bounding box center [318, 183] width 10 height 9
drag, startPoint x: 357, startPoint y: 256, endPoint x: 262, endPoint y: 182, distance: 120.3
click at [262, 182] on div "+1 (405) 915-3341" at bounding box center [246, 185] width 68 height 11
click at [321, 184] on icon at bounding box center [318, 183] width 10 height 9
click at [75, 23] on link at bounding box center [48, 22] width 70 height 20
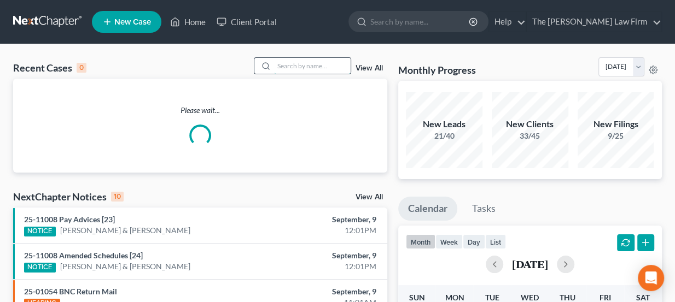
click at [290, 62] on input "search" at bounding box center [312, 66] width 77 height 16
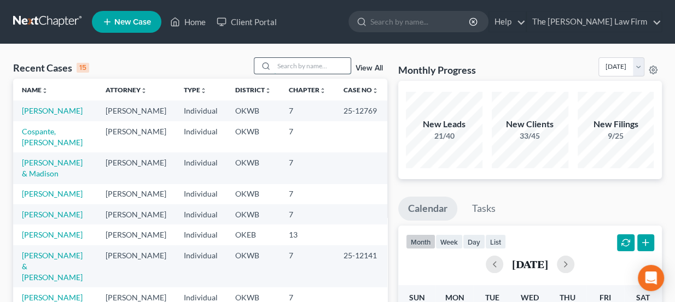
click at [300, 66] on input "search" at bounding box center [312, 66] width 77 height 16
drag, startPoint x: 440, startPoint y: 68, endPoint x: 483, endPoint y: 69, distance: 43.2
click at [483, 69] on div "Monthly Progress Bankruptcy Bankruptcy [DATE] [DATE] [DATE] [DATE] [DATE] [DATE…" at bounding box center [530, 69] width 264 height 24
click at [312, 67] on input "search" at bounding box center [312, 66] width 77 height 16
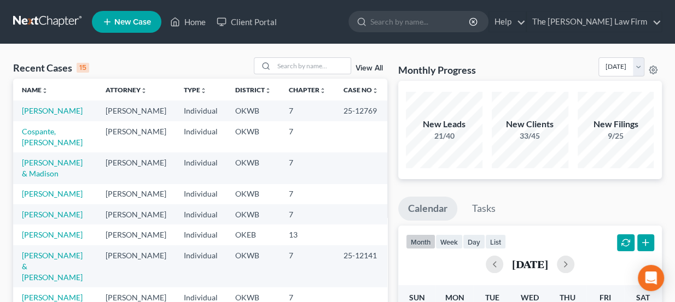
click at [323, 33] on ul "New Case Home Client Portal - No Result - See all results Or Press Enter... Hel…" at bounding box center [377, 22] width 570 height 28
click at [318, 72] on input "search" at bounding box center [312, 66] width 77 height 16
click at [315, 62] on input "search" at bounding box center [312, 66] width 77 height 16
type input "C"
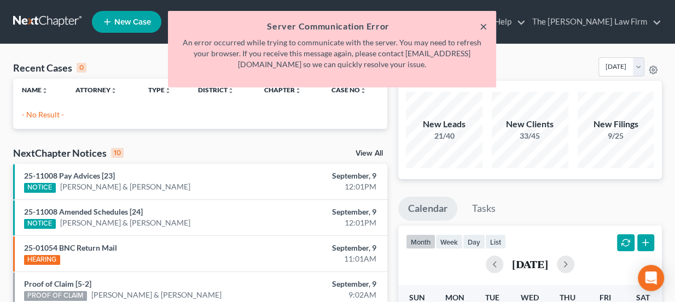
click at [485, 27] on button "×" at bounding box center [483, 26] width 8 height 13
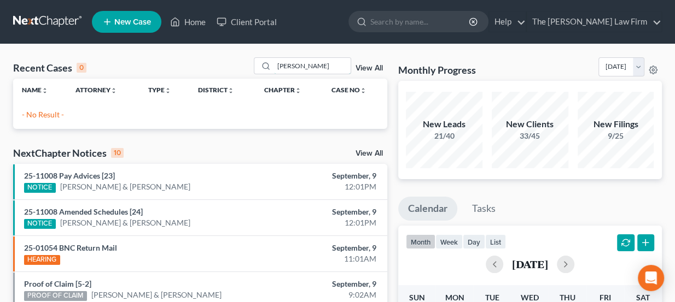
drag, startPoint x: 328, startPoint y: 65, endPoint x: 212, endPoint y: 55, distance: 116.9
type input "Tucker"
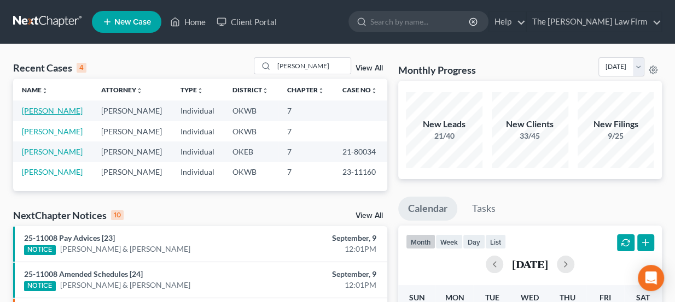
click at [63, 112] on link "[PERSON_NAME]" at bounding box center [52, 110] width 61 height 9
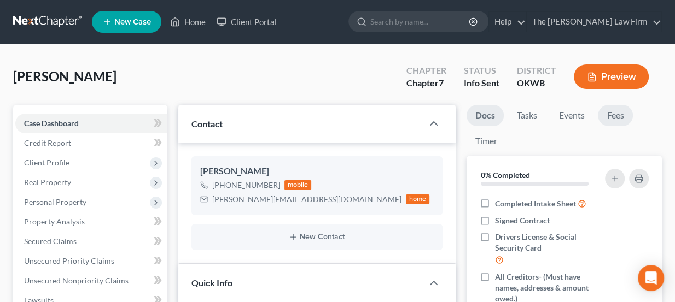
click at [616, 112] on link "Fees" at bounding box center [615, 115] width 35 height 21
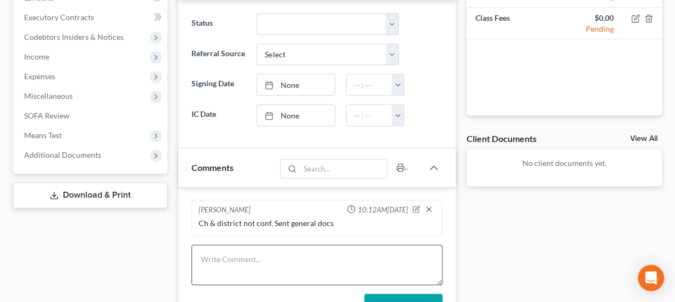
scroll to position [447, 0]
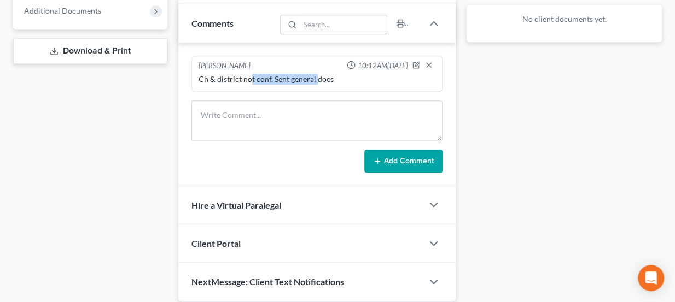
drag, startPoint x: 253, startPoint y: 77, endPoint x: 321, endPoint y: 80, distance: 68.4
click at [320, 80] on div "Ch & district not conf. Sent general docs" at bounding box center [316, 79] width 237 height 11
click at [321, 80] on div "Ch & district not conf. Sent general docs" at bounding box center [316, 79] width 237 height 11
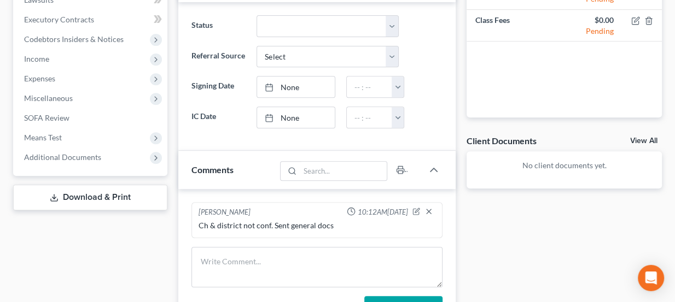
scroll to position [298, 0]
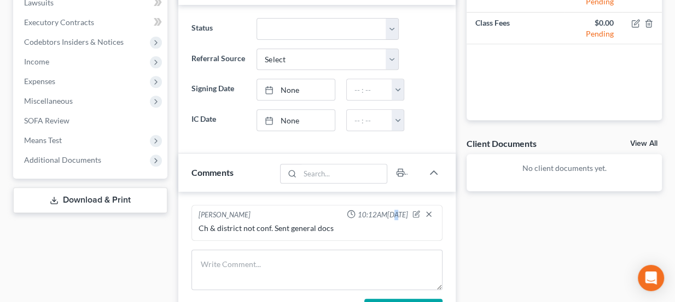
click at [375, 211] on span "10:12AM, 09/09/2025" at bounding box center [383, 215] width 50 height 10
click at [376, 211] on span "10:12AM, 09/09/2025" at bounding box center [383, 215] width 50 height 10
click at [273, 226] on div "Ch & district not conf. Sent general docs" at bounding box center [316, 228] width 237 height 11
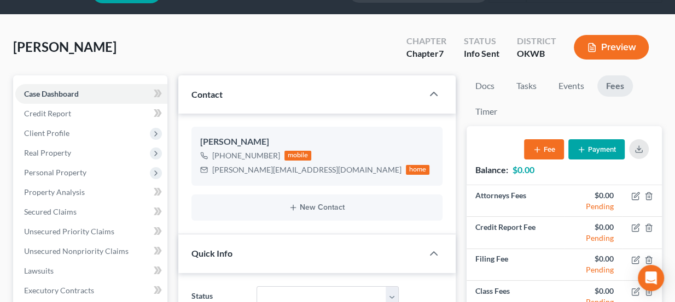
scroll to position [0, 0]
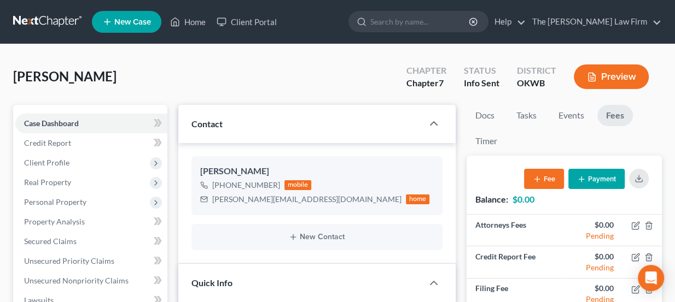
click at [72, 14] on link at bounding box center [48, 22] width 70 height 20
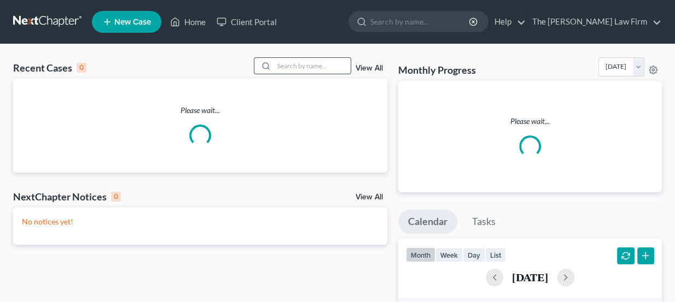
click at [318, 66] on div "Recent Cases 0 View All" at bounding box center [200, 67] width 374 height 21
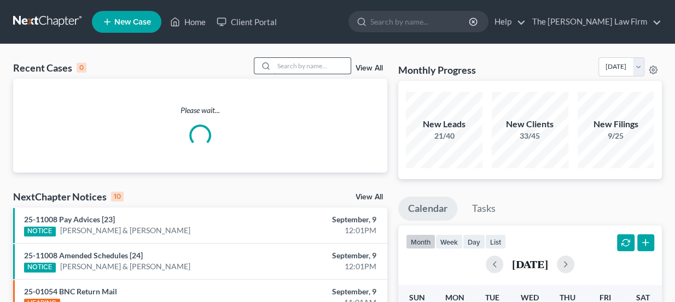
click at [318, 66] on input "search" at bounding box center [312, 66] width 77 height 16
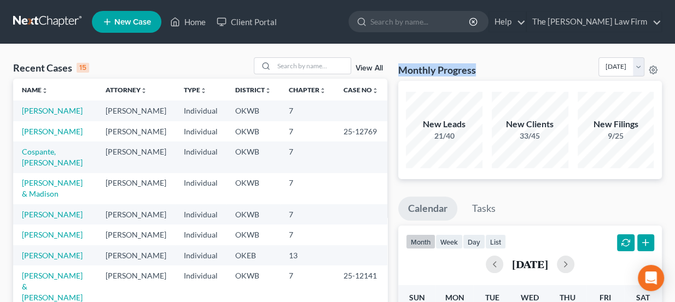
drag, startPoint x: 396, startPoint y: 66, endPoint x: 485, endPoint y: 77, distance: 89.8
click at [485, 77] on div "Monthly Progress Bankruptcy Bankruptcy [DATE] [DATE] [DATE] [DATE] [DATE] [DATE…" at bounding box center [530, 69] width 264 height 24
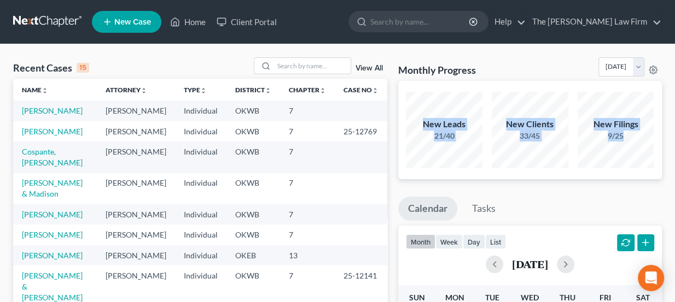
drag, startPoint x: 418, startPoint y: 126, endPoint x: 624, endPoint y: 143, distance: 207.4
click at [624, 143] on div "New Leads 21/40 New Clients 33/45 New Filings 9/25" at bounding box center [529, 130] width 257 height 81
click at [624, 143] on div "New Filings 9/25" at bounding box center [615, 130] width 77 height 77
drag, startPoint x: 624, startPoint y: 139, endPoint x: 423, endPoint y: 125, distance: 201.7
click at [423, 125] on div "New Leads 21/40 New Clients 33/45 New Filings 9/25" at bounding box center [529, 130] width 257 height 81
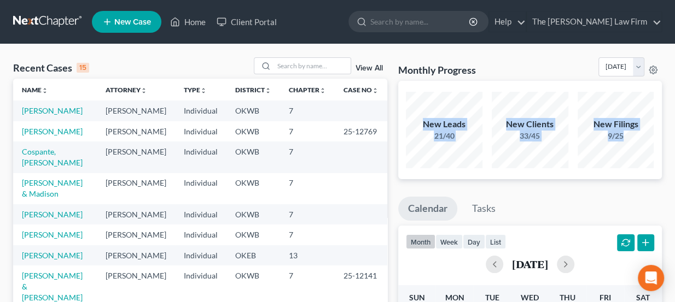
click at [423, 125] on div "New Leads" at bounding box center [444, 124] width 77 height 13
drag, startPoint x: 425, startPoint y: 123, endPoint x: 622, endPoint y: 147, distance: 198.3
click at [622, 147] on div "New Leads 21/40 New Clients 33/45 New Filings 9/25" at bounding box center [529, 130] width 257 height 81
click at [622, 147] on div "New Filings 9/25" at bounding box center [615, 130] width 77 height 77
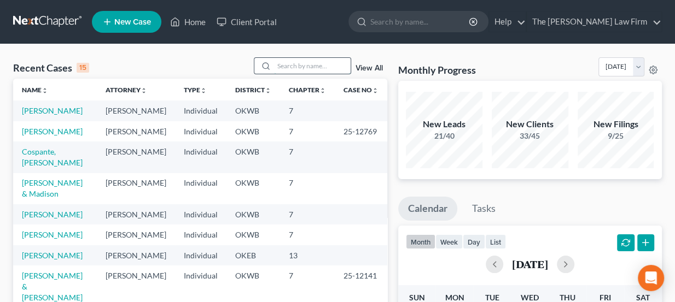
click at [286, 60] on input "search" at bounding box center [312, 66] width 77 height 16
type input "[PERSON_NAME]"
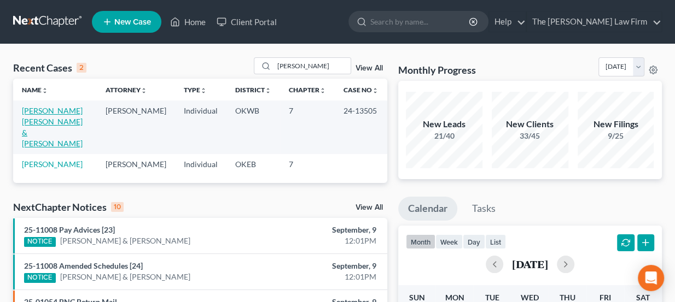
click at [62, 113] on link "[PERSON_NAME] [PERSON_NAME] & [PERSON_NAME]" at bounding box center [52, 127] width 61 height 42
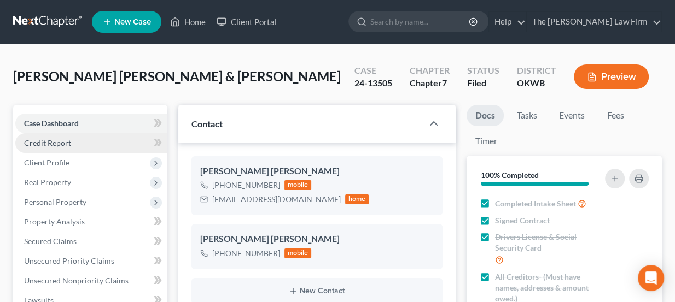
scroll to position [408, 0]
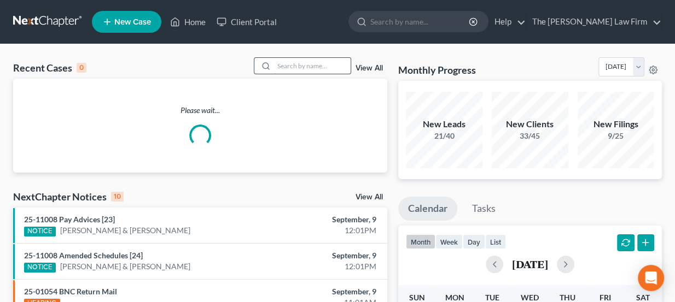
click at [323, 64] on input "search" at bounding box center [312, 66] width 77 height 16
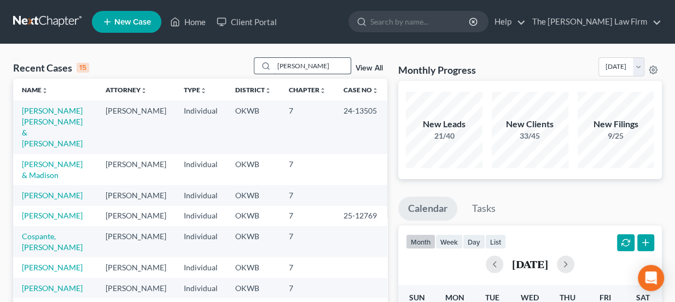
type input "[PERSON_NAME]"
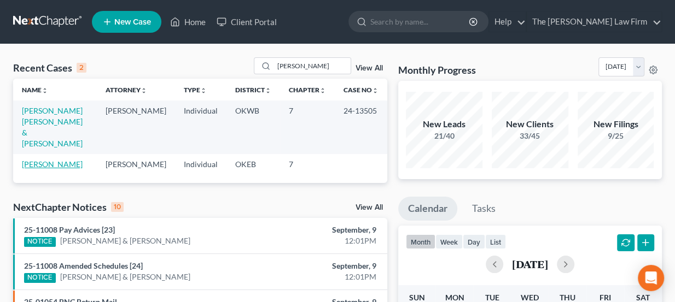
click at [32, 160] on link "[PERSON_NAME]" at bounding box center [52, 164] width 61 height 9
select select "8"
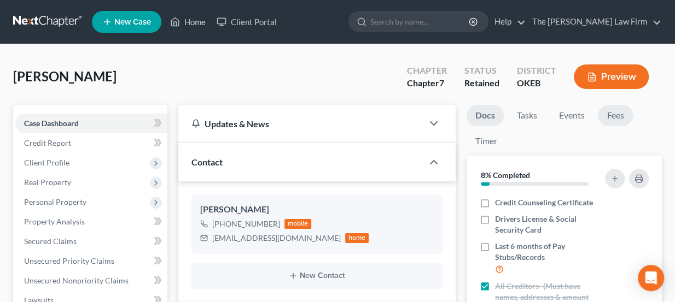
click at [629, 116] on link "Fees" at bounding box center [615, 115] width 35 height 21
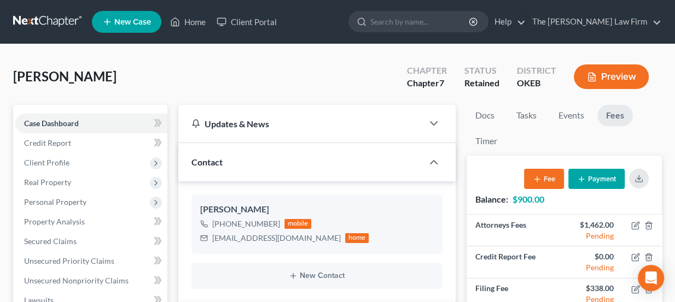
click at [623, 117] on link "Fees" at bounding box center [615, 115] width 36 height 21
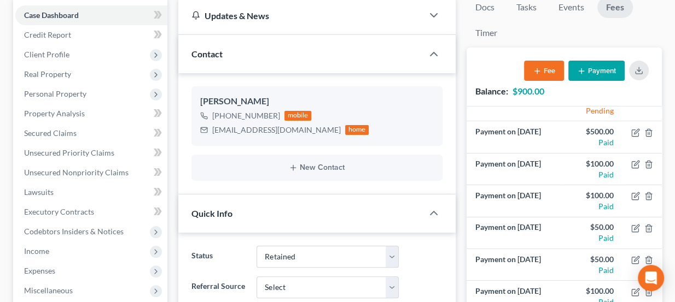
scroll to position [99, 0]
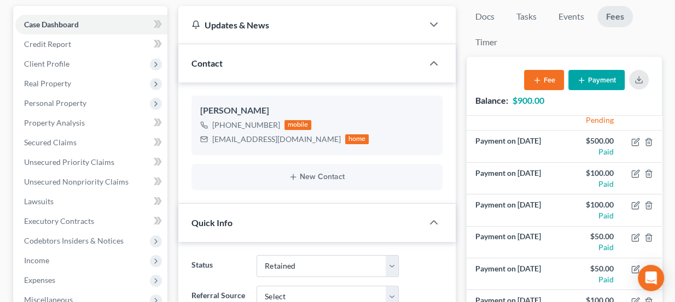
click at [582, 77] on icon "button" at bounding box center [581, 80] width 9 height 9
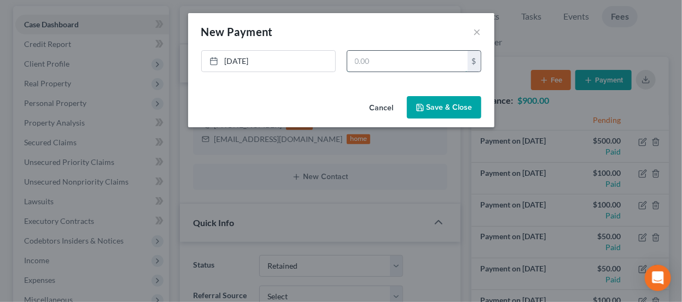
click at [431, 57] on input "text" at bounding box center [407, 61] width 120 height 21
type input "100"
click at [289, 59] on link "9/9/2025" at bounding box center [268, 61] width 133 height 21
click at [448, 98] on button "Save & Close" at bounding box center [444, 107] width 74 height 23
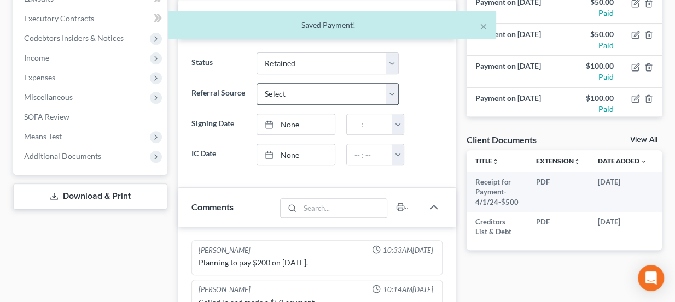
scroll to position [497, 0]
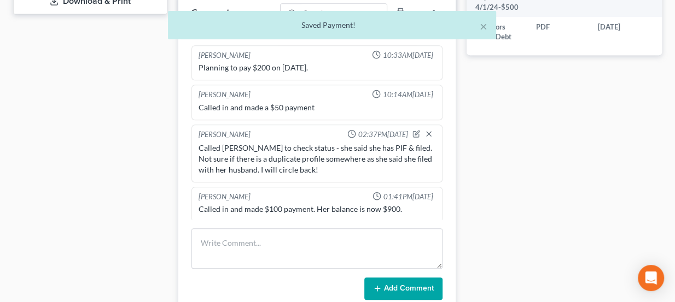
drag, startPoint x: 241, startPoint y: 154, endPoint x: 255, endPoint y: 156, distance: 14.9
click at [250, 156] on div "Called Lisa to check status - she said she has PIF & filed. Not sure if there i…" at bounding box center [316, 159] width 237 height 33
click at [255, 156] on div "Called Lisa to check status - she said she has PIF & filed. Not sure if there i…" at bounding box center [316, 159] width 237 height 33
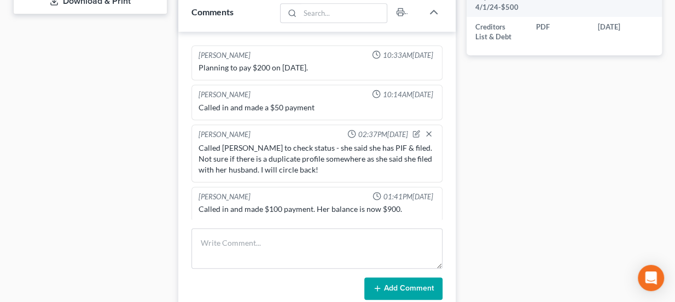
scroll to position [122, 0]
drag, startPoint x: 350, startPoint y: 206, endPoint x: 393, endPoint y: 200, distance: 43.1
click at [391, 204] on div "Called in and made $100 payment. Her balance is now $900." at bounding box center [316, 209] width 237 height 11
click at [393, 204] on div "Called in and made $100 payment. Her balance is now $900." at bounding box center [316, 209] width 237 height 11
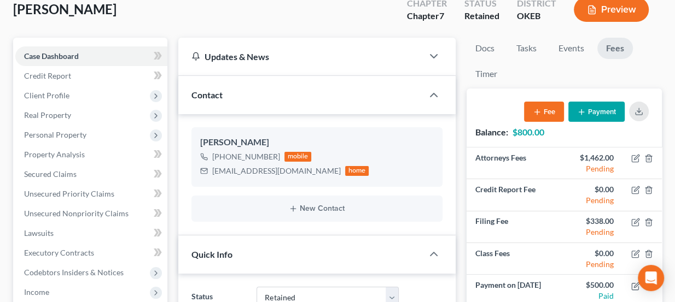
scroll to position [0, 0]
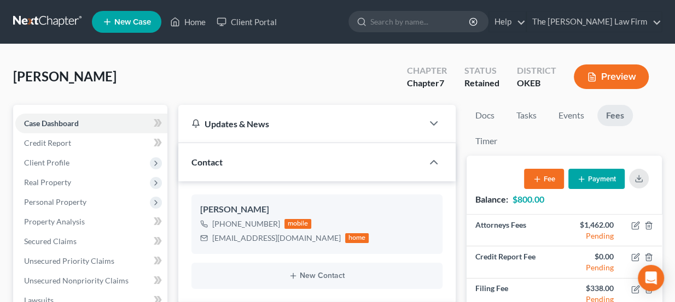
click at [40, 21] on link at bounding box center [48, 22] width 70 height 20
